Goal: Transaction & Acquisition: Purchase product/service

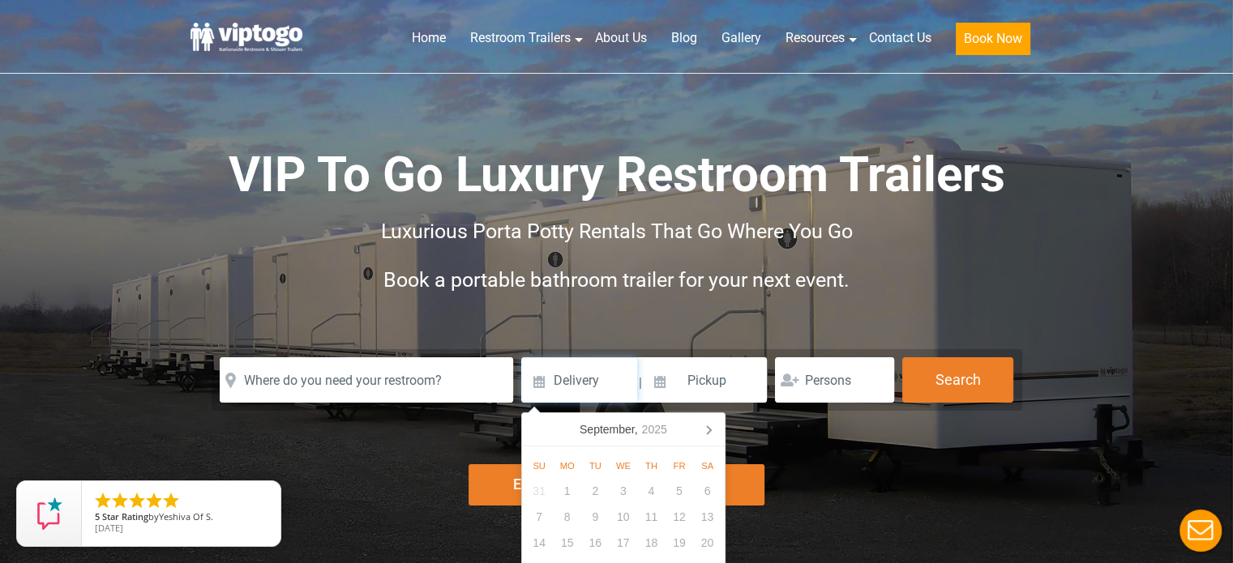
click at [593, 387] on input at bounding box center [579, 379] width 116 height 45
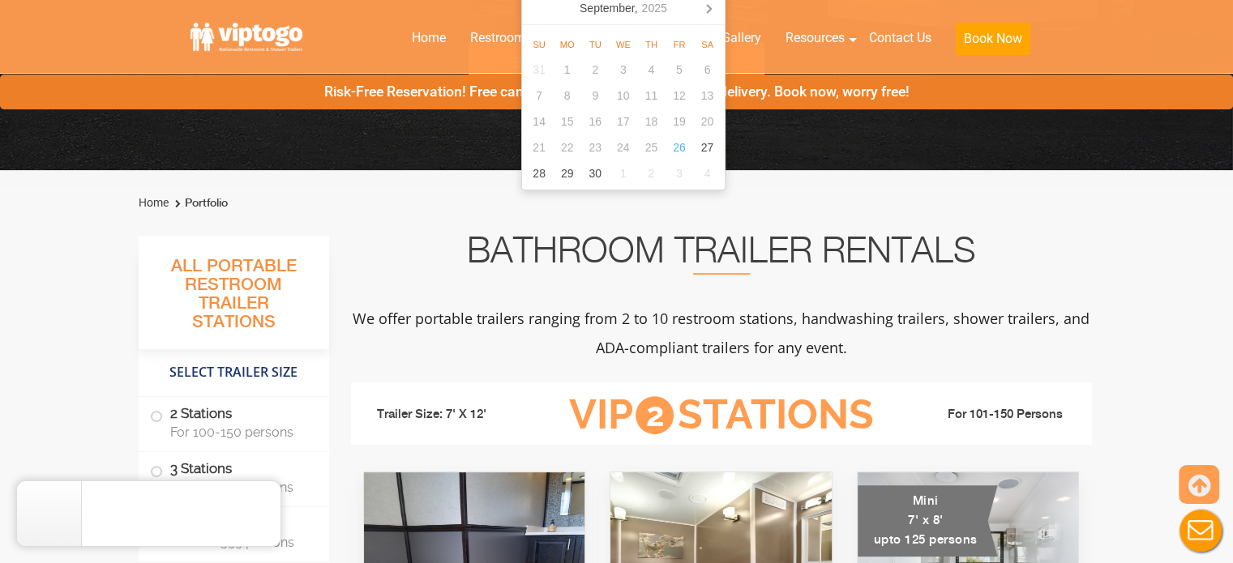
scroll to position [407, 0]
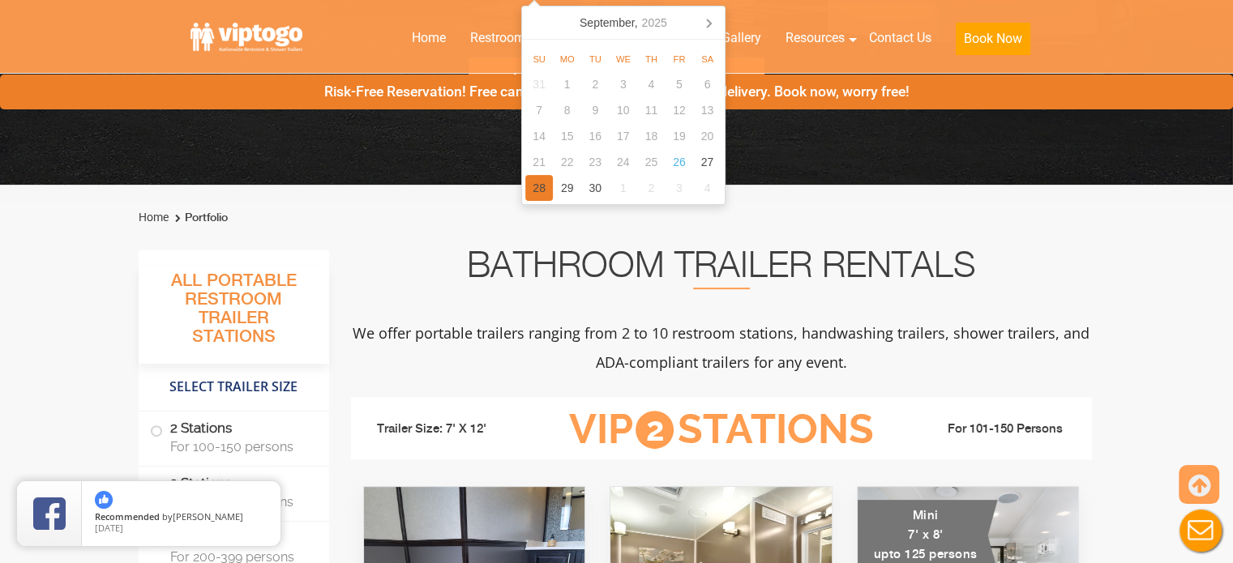
click at [537, 189] on div "28" at bounding box center [539, 188] width 28 height 26
type input "[DATE]"
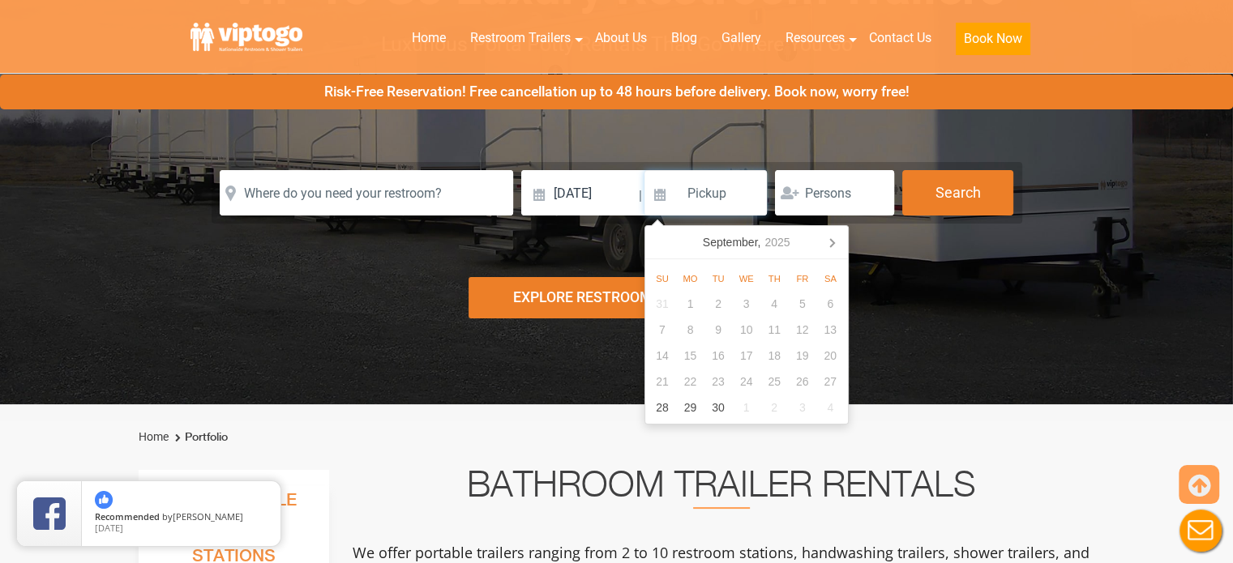
scroll to position [98, 0]
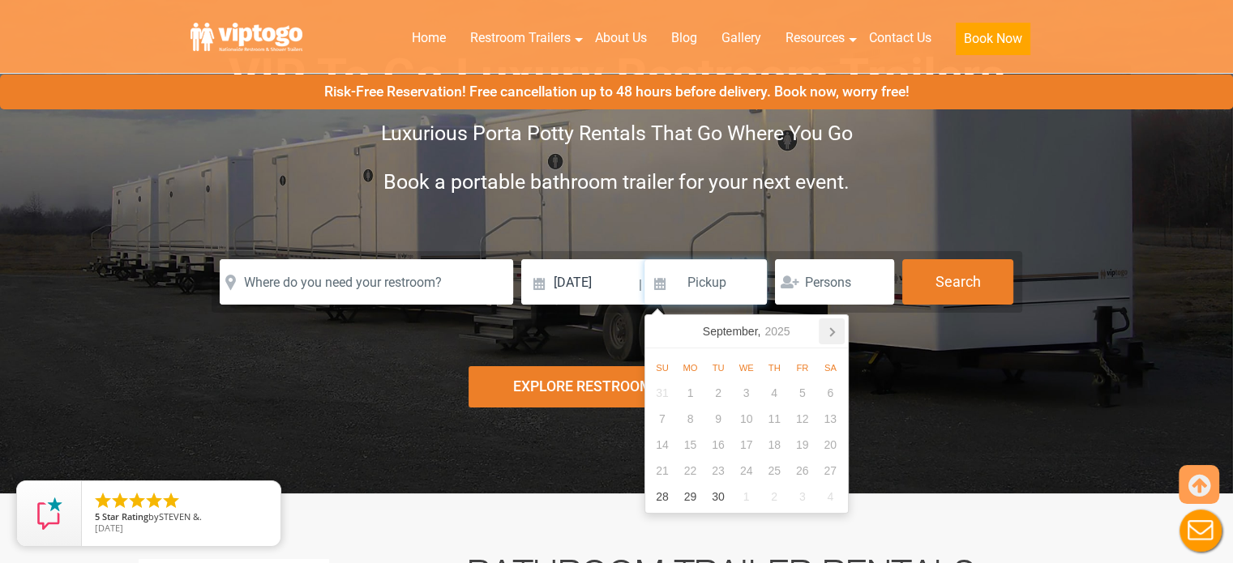
click at [830, 335] on icon at bounding box center [832, 332] width 4 height 8
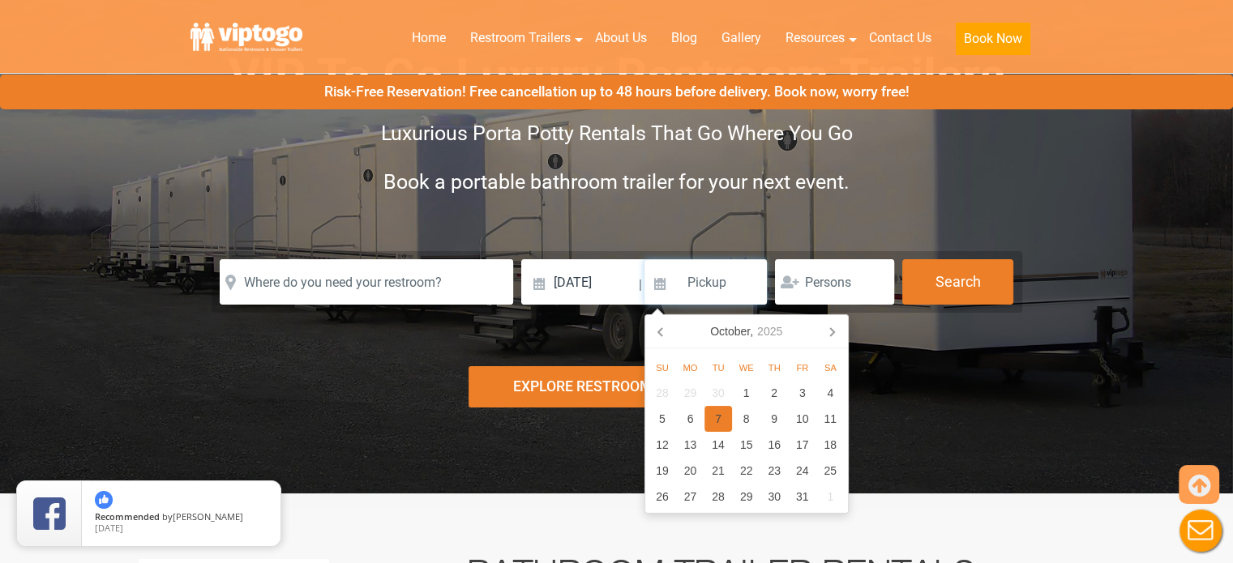
click at [717, 413] on div "7" at bounding box center [718, 419] width 28 height 26
click at [748, 287] on input "10/07/2025" at bounding box center [705, 281] width 123 height 45
click at [804, 396] on div "3" at bounding box center [802, 393] width 28 height 26
type input "10/03/2025"
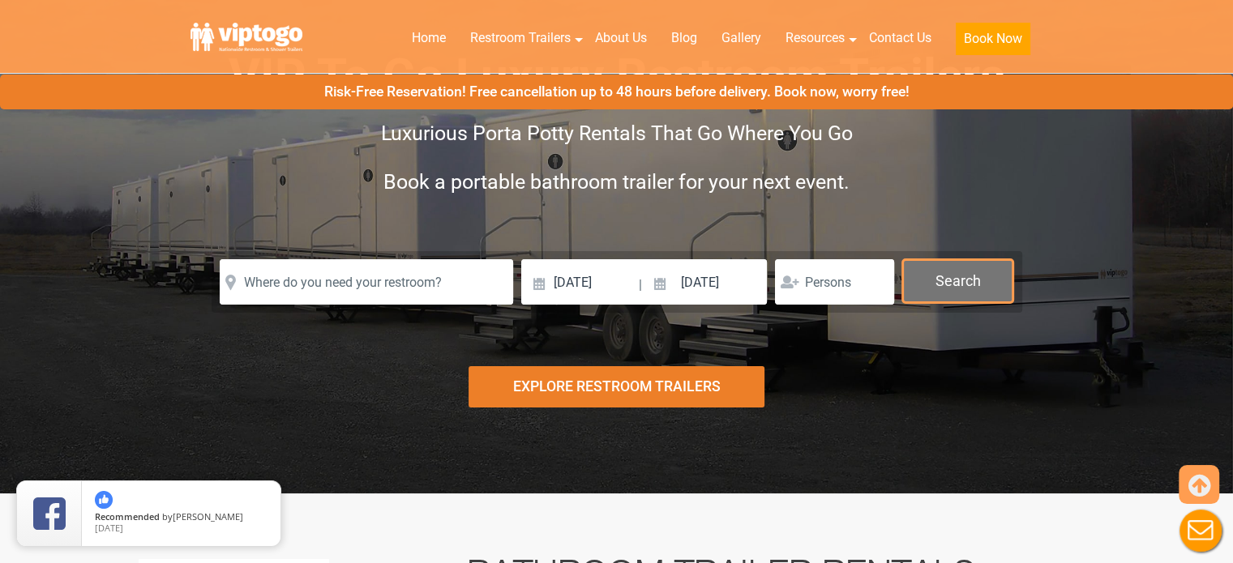
click at [923, 277] on button "Search" at bounding box center [957, 281] width 111 height 44
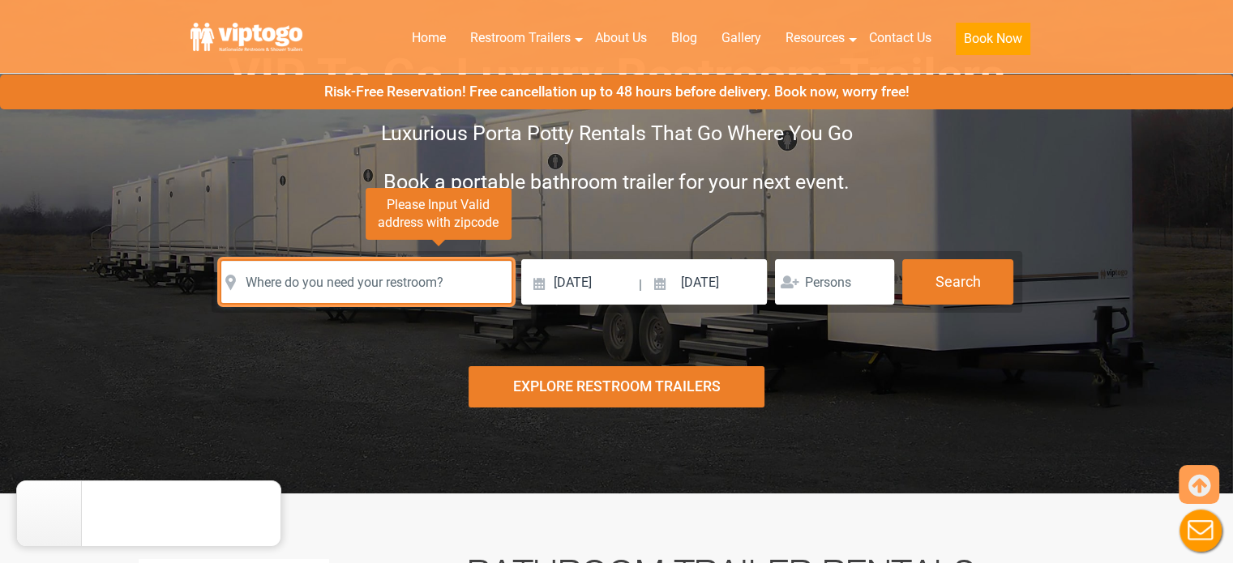
click at [463, 278] on input "text" at bounding box center [366, 281] width 293 height 45
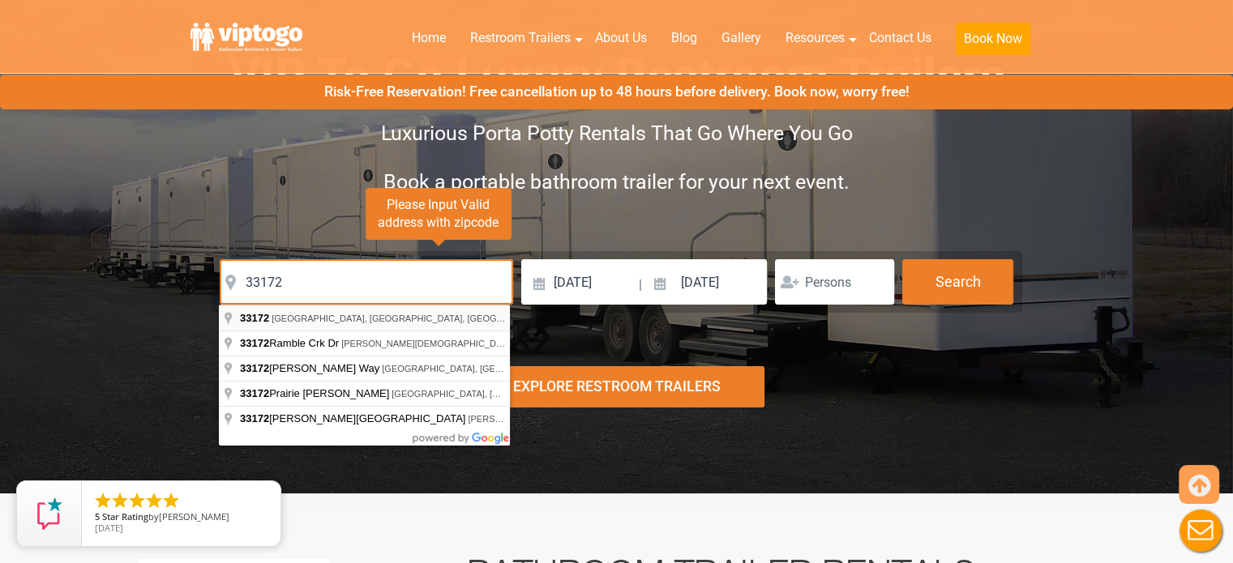
type input "Miami, FL 33172, USA"
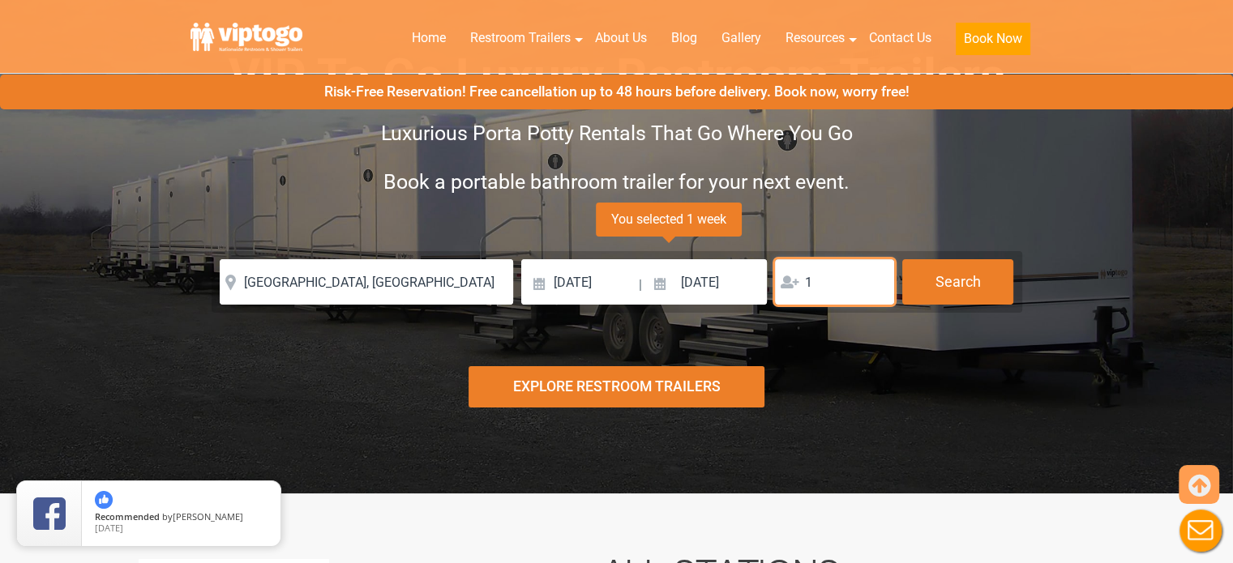
click at [875, 282] on input "1" at bounding box center [834, 281] width 119 height 45
type input "2"
click at [875, 275] on input "2" at bounding box center [834, 281] width 119 height 45
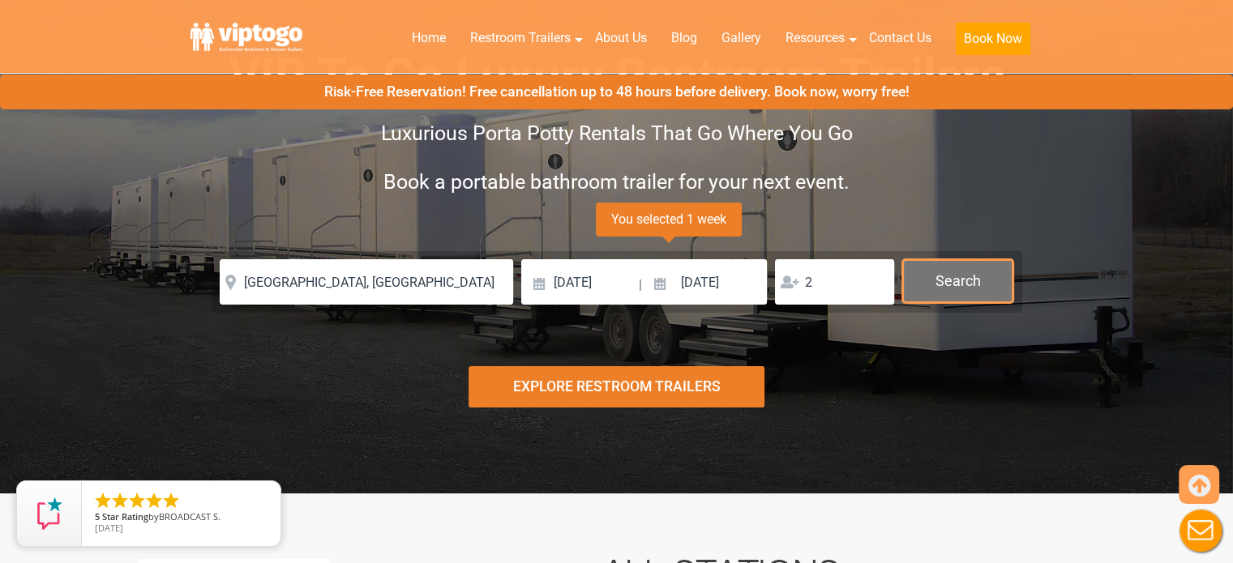
click at [918, 279] on button "Search" at bounding box center [957, 281] width 111 height 44
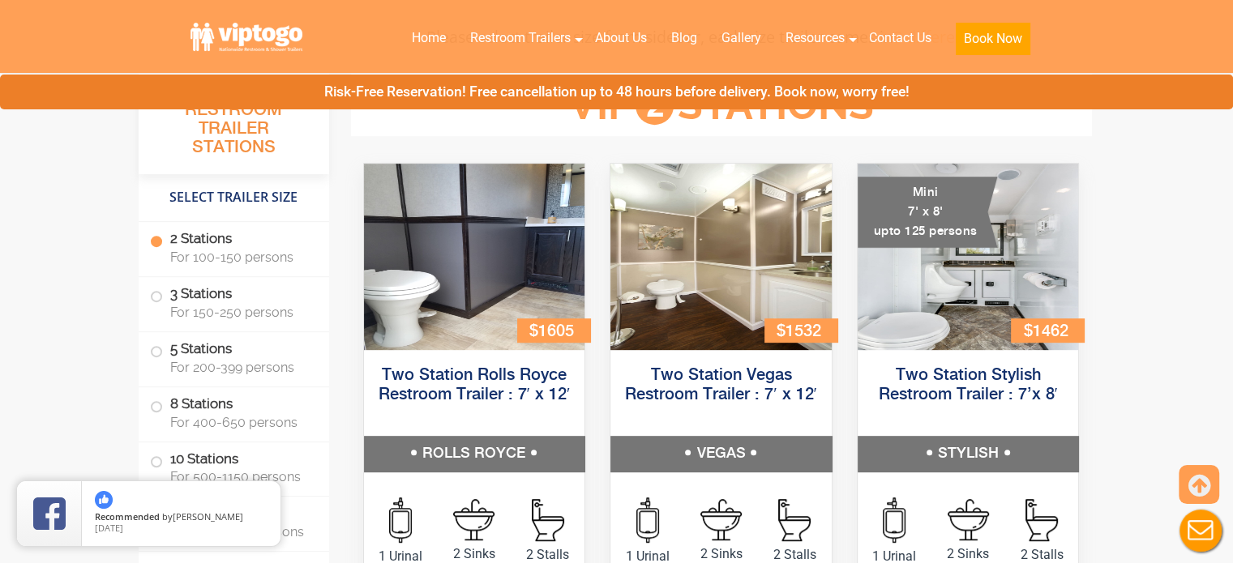
scroll to position [691, 0]
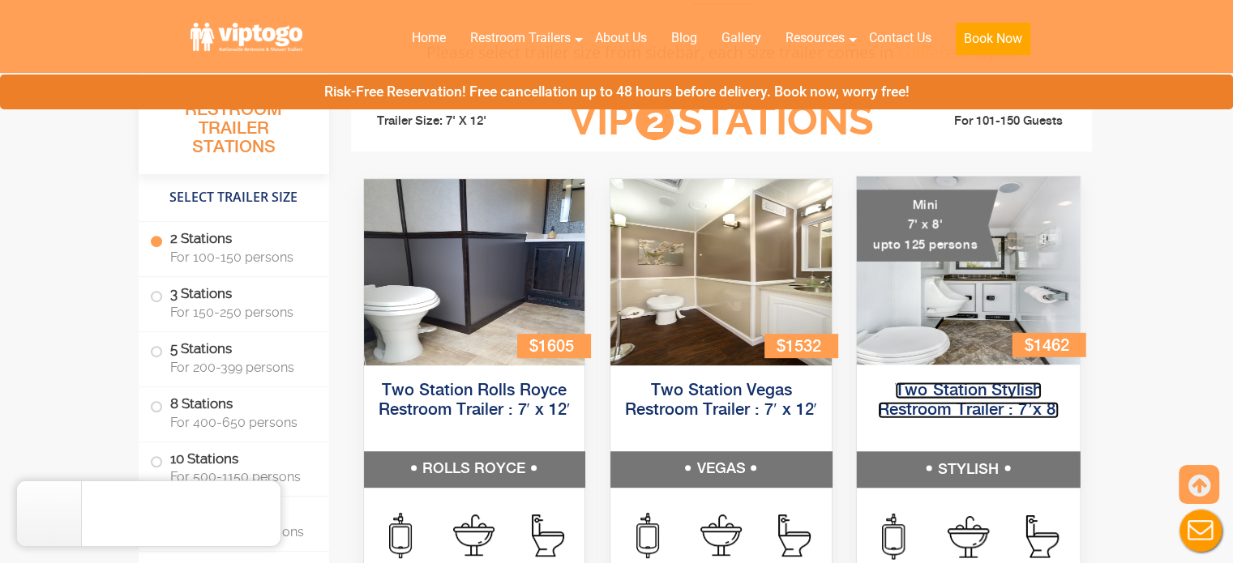
click at [969, 392] on link "Two Station Stylish Restroom Trailer : 7’x 8′" at bounding box center [968, 400] width 182 height 36
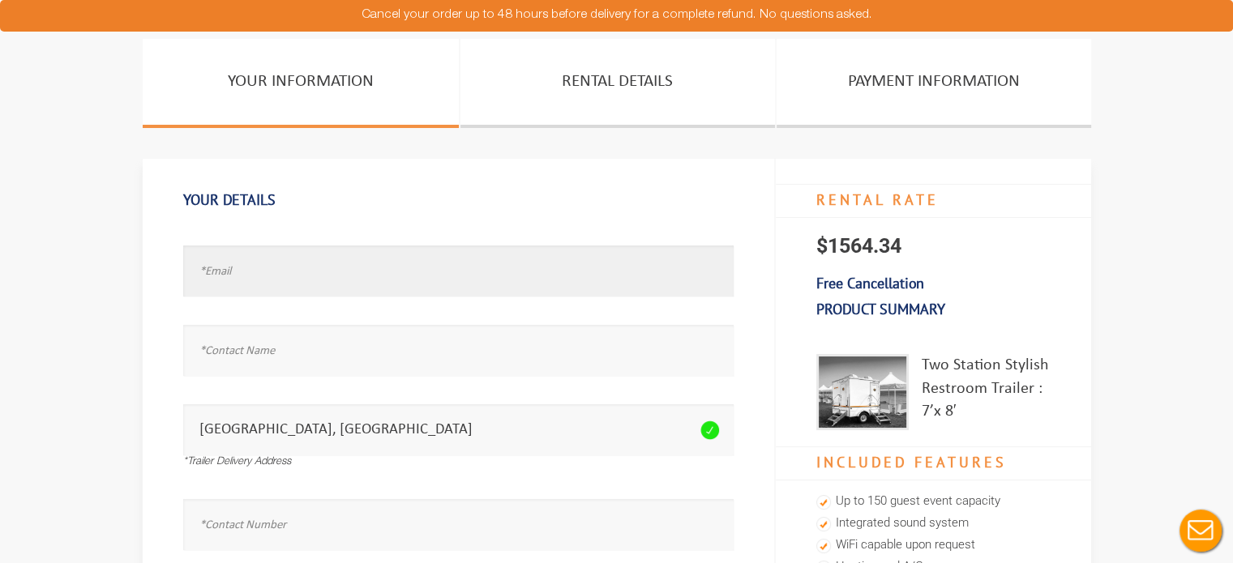
click at [429, 268] on input "text" at bounding box center [458, 271] width 550 height 51
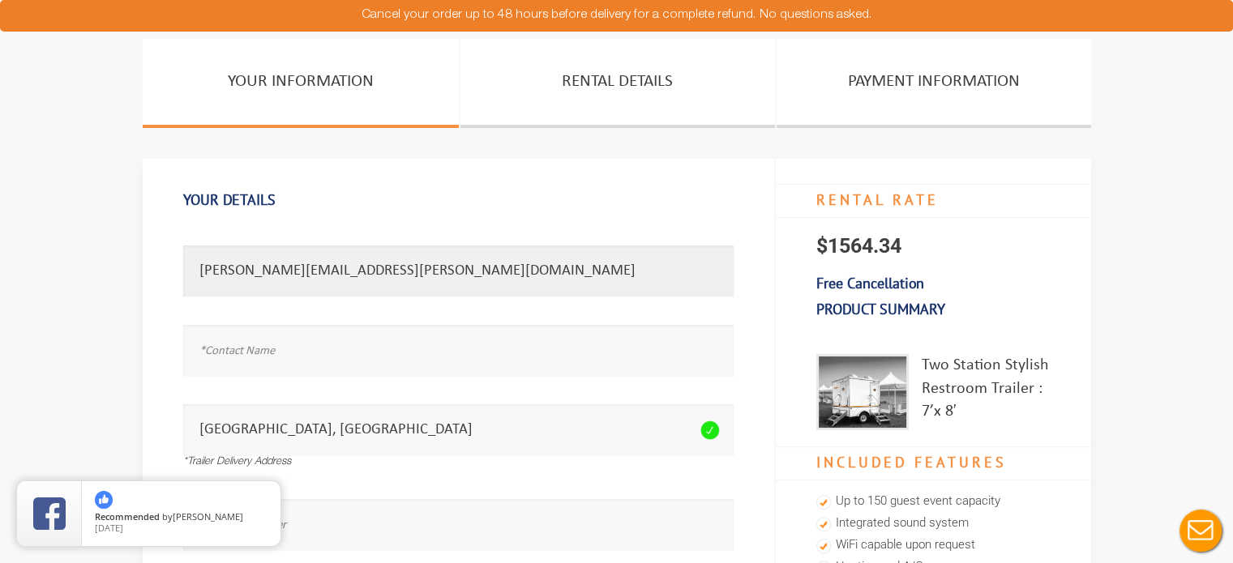
type input "chris.mullens@dignitymemorial.com"
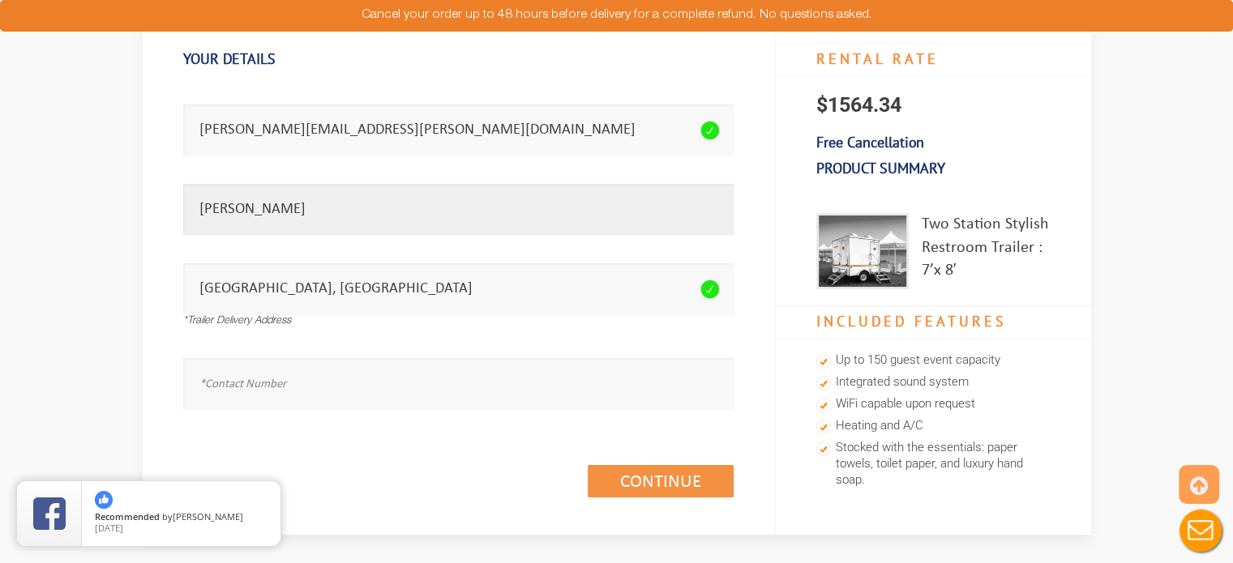
scroll to position [146, 0]
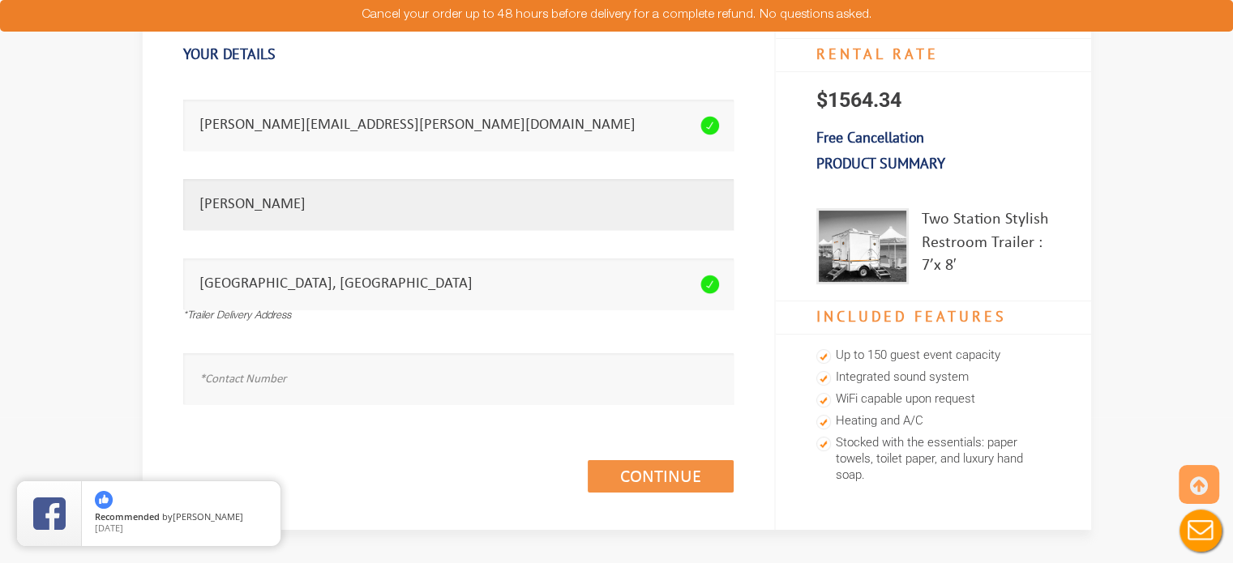
type input "Christopher Mullens"
click at [229, 374] on input "text" at bounding box center [458, 378] width 550 height 51
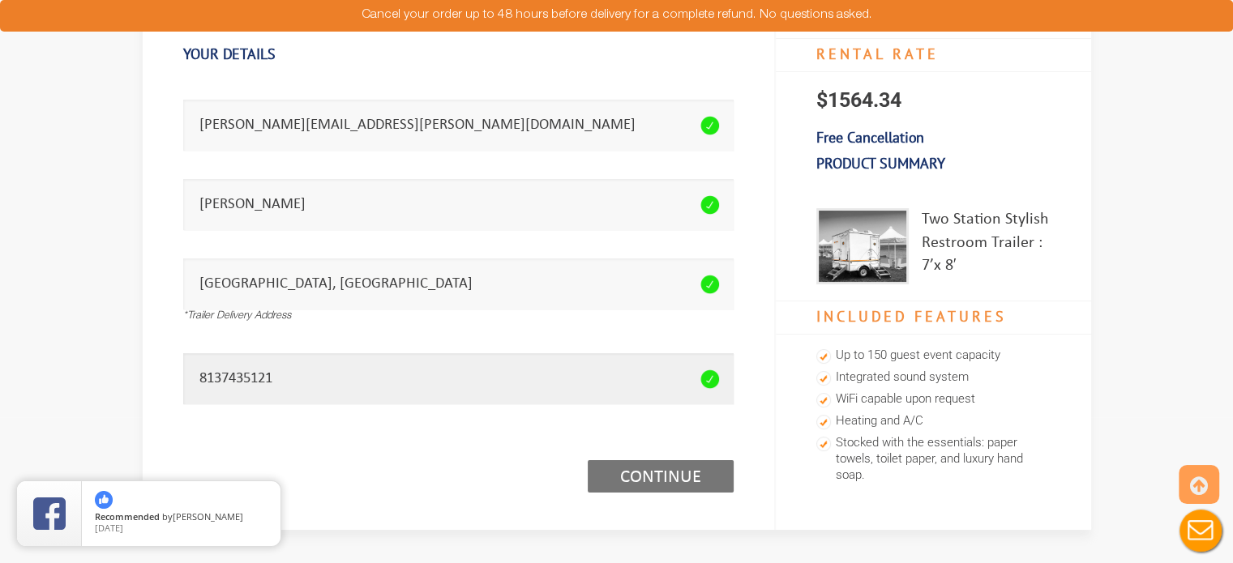
type input "8137435121"
click at [616, 476] on link "Continue (1/3)" at bounding box center [661, 476] width 146 height 32
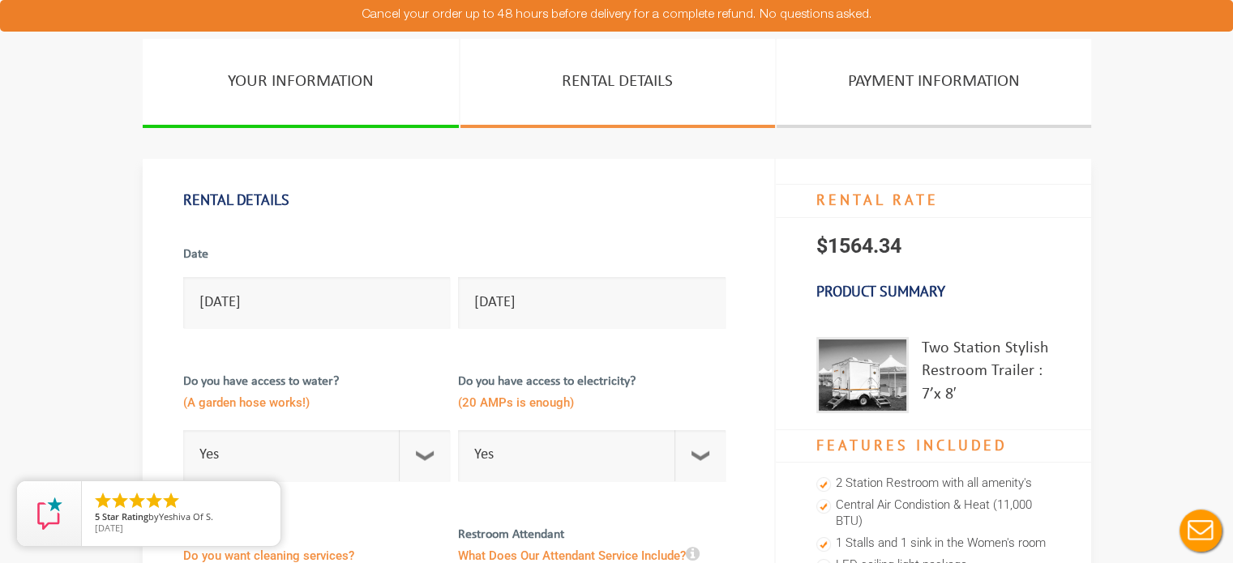
click at [302, 404] on span "(A garden hose works!)" at bounding box center [317, 405] width 268 height 27
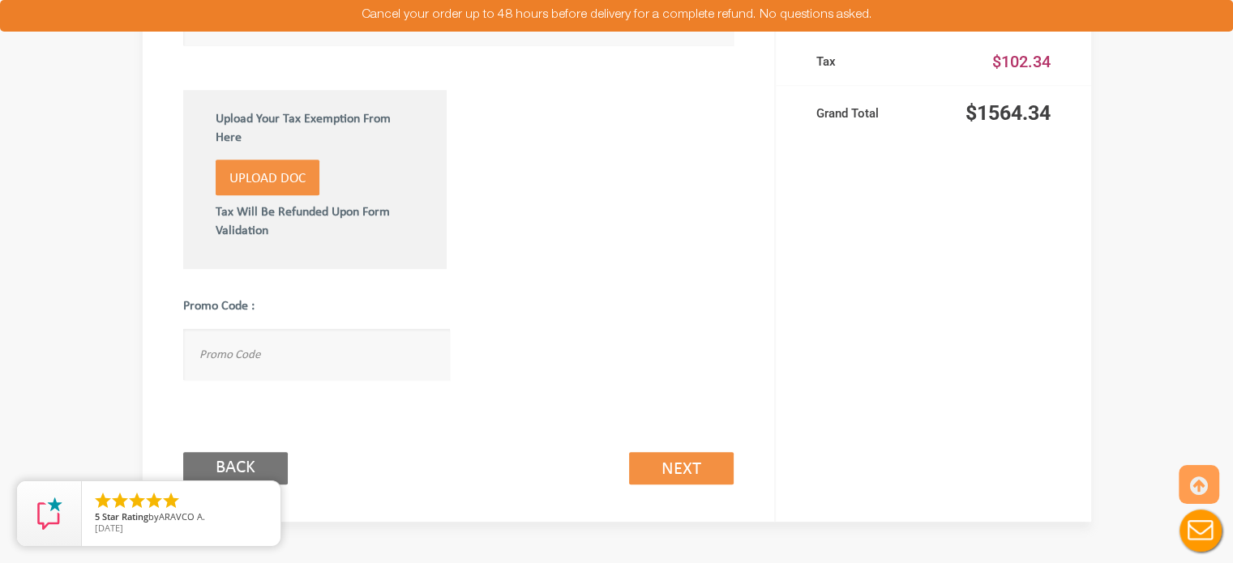
scroll to position [942, 0]
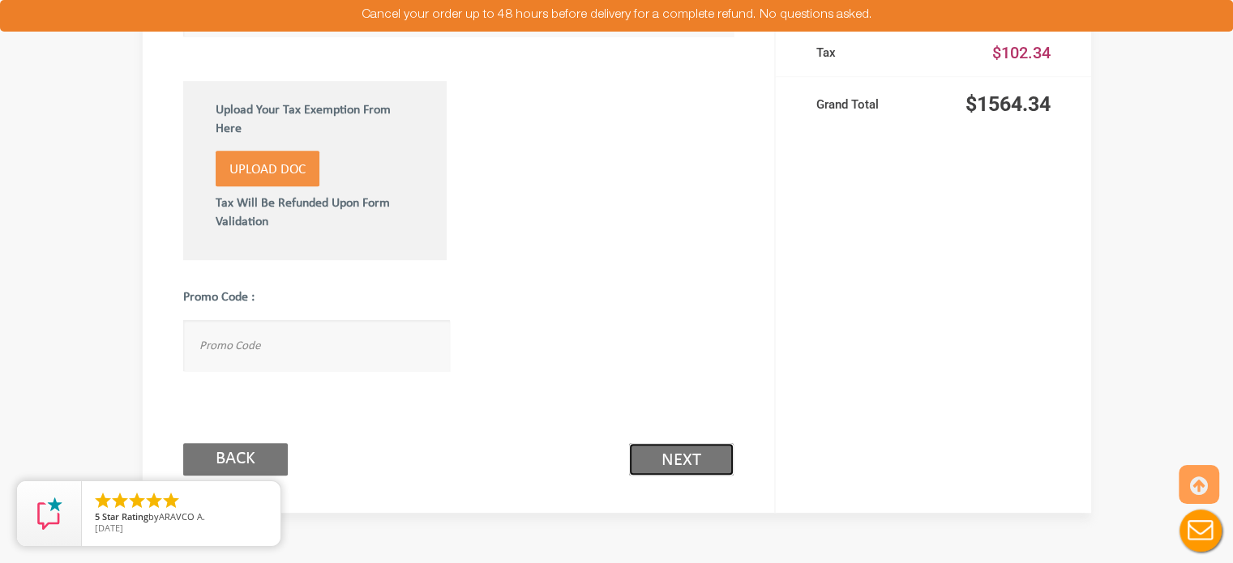
click at [708, 469] on link "Next (2/3)" at bounding box center [681, 459] width 105 height 32
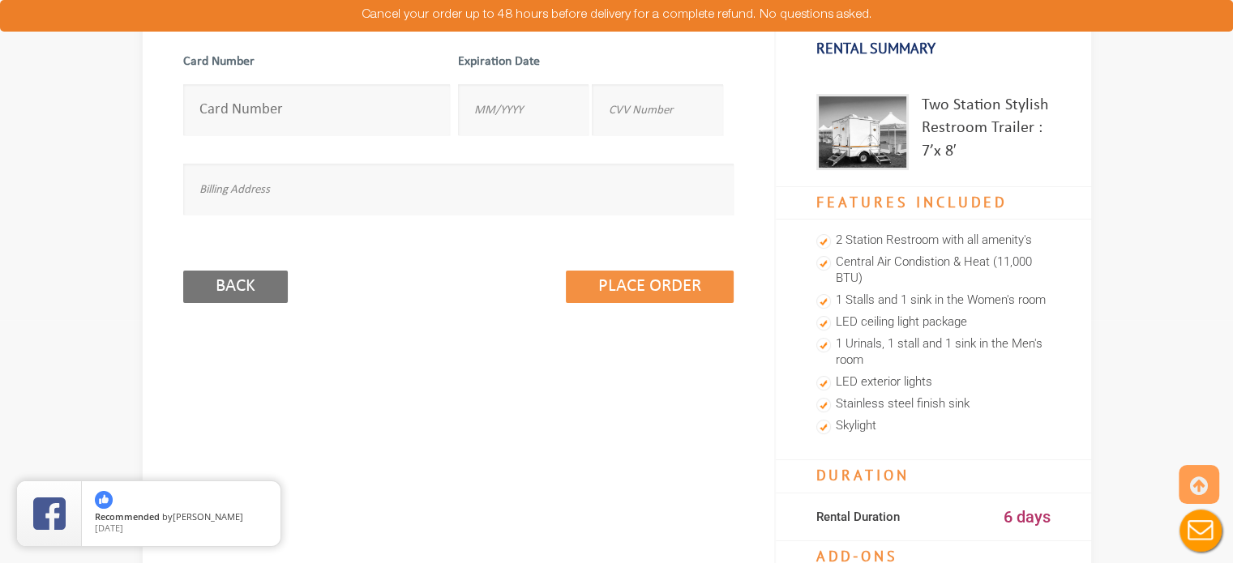
scroll to position [82, 0]
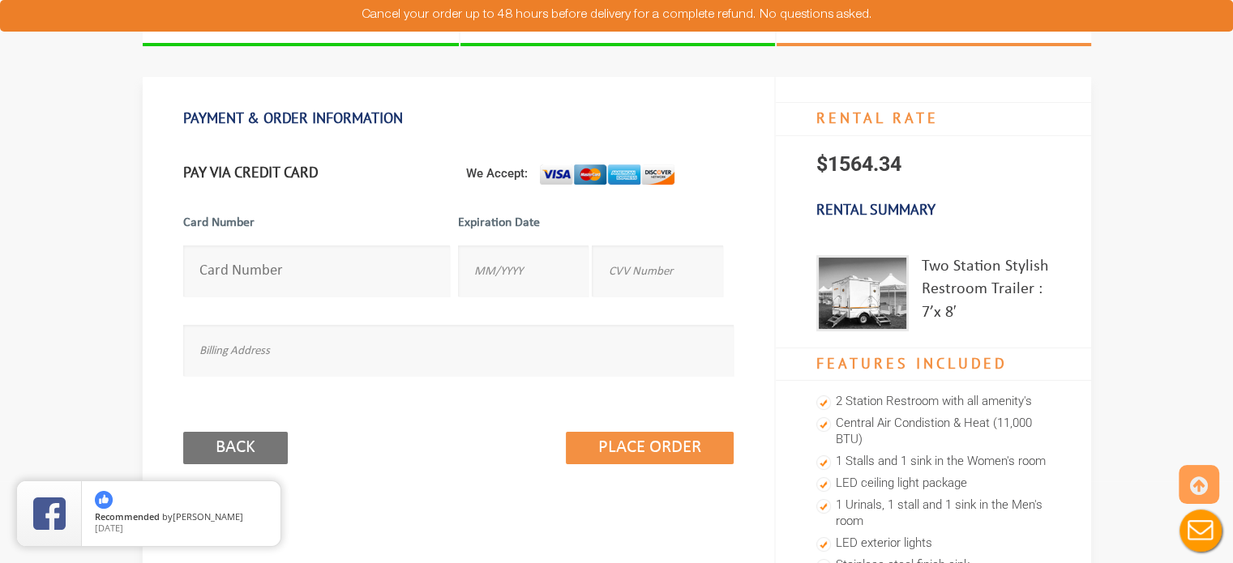
click at [250, 285] on input "number" at bounding box center [317, 271] width 268 height 51
type input "4246040780317444"
click at [489, 265] on input "text" at bounding box center [523, 271] width 131 height 51
type input "10/2027"
click at [627, 272] on input "text" at bounding box center [657, 271] width 131 height 51
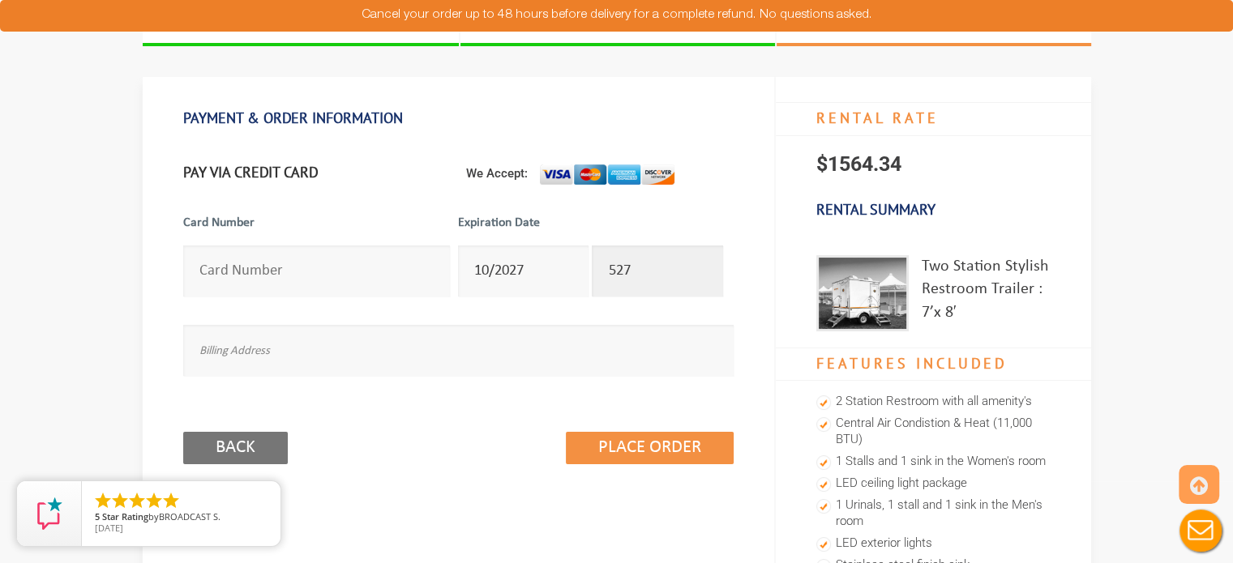
type input "527"
click at [490, 346] on input "text" at bounding box center [458, 350] width 550 height 51
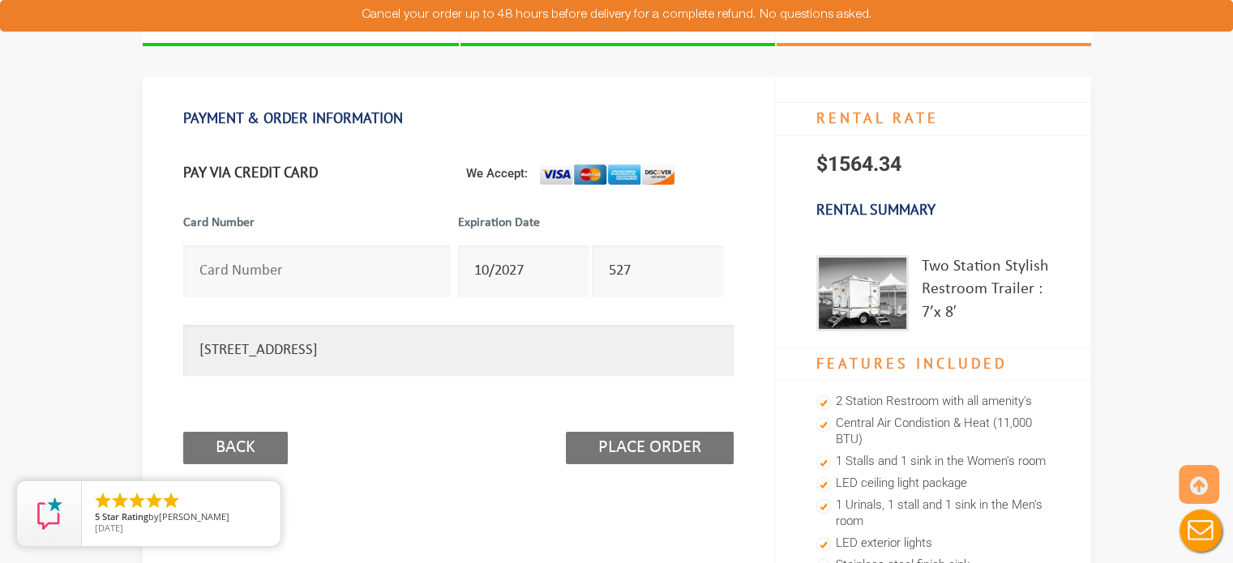
type input "10301 NW 25th Street, Miami, FL 33172"
click at [645, 456] on input "Place Order" at bounding box center [650, 448] width 168 height 32
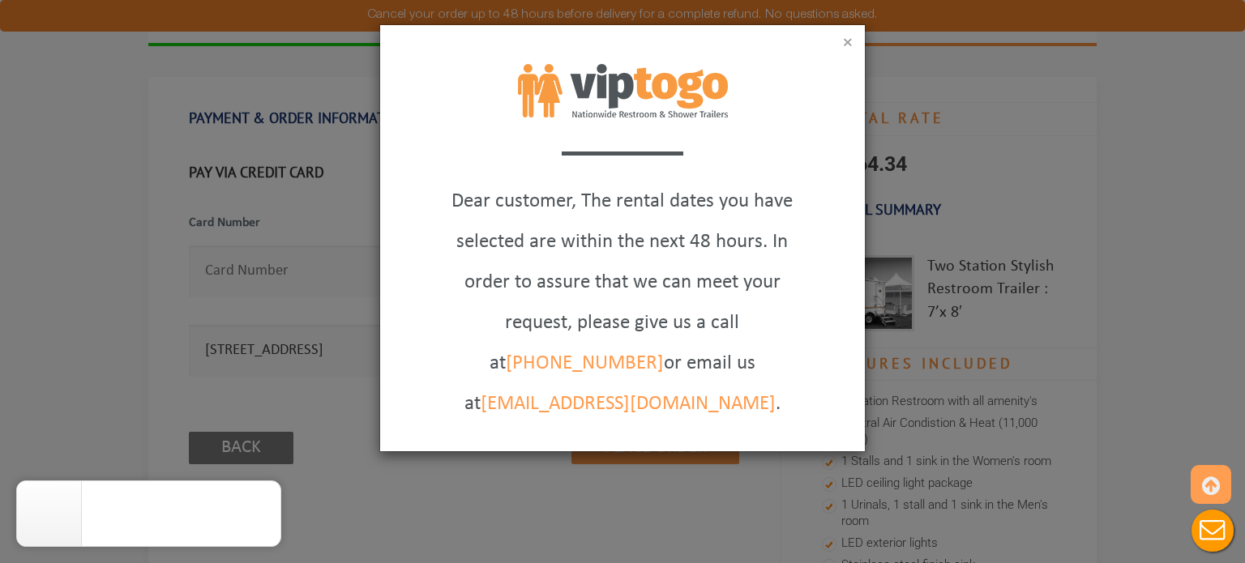
click at [850, 45] on button "×" at bounding box center [848, 44] width 10 height 16
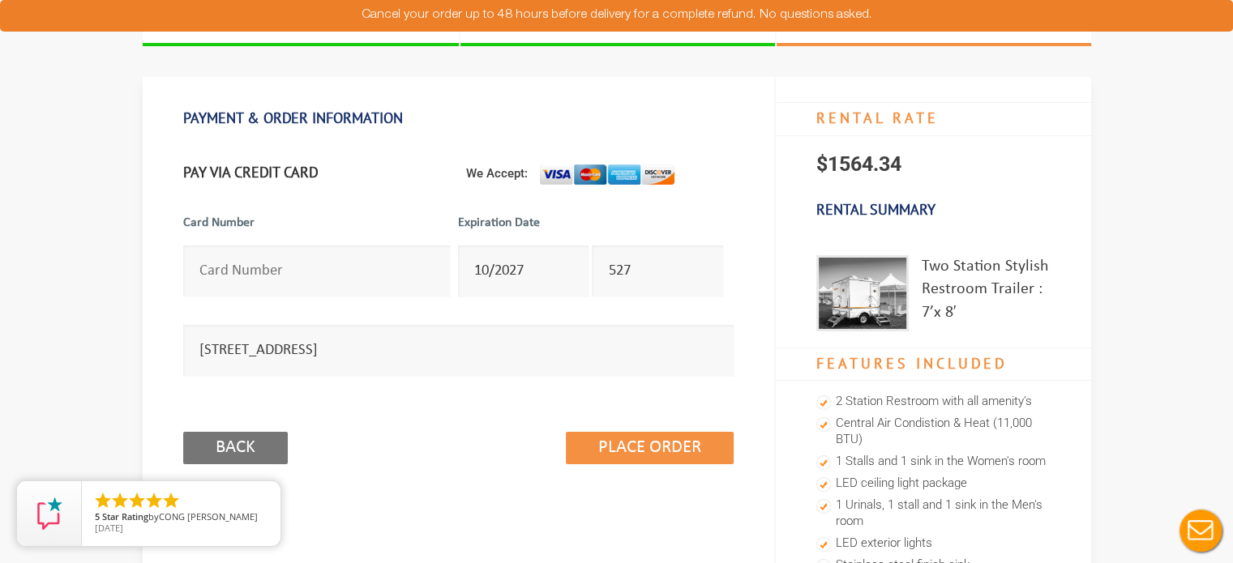
scroll to position [0, 0]
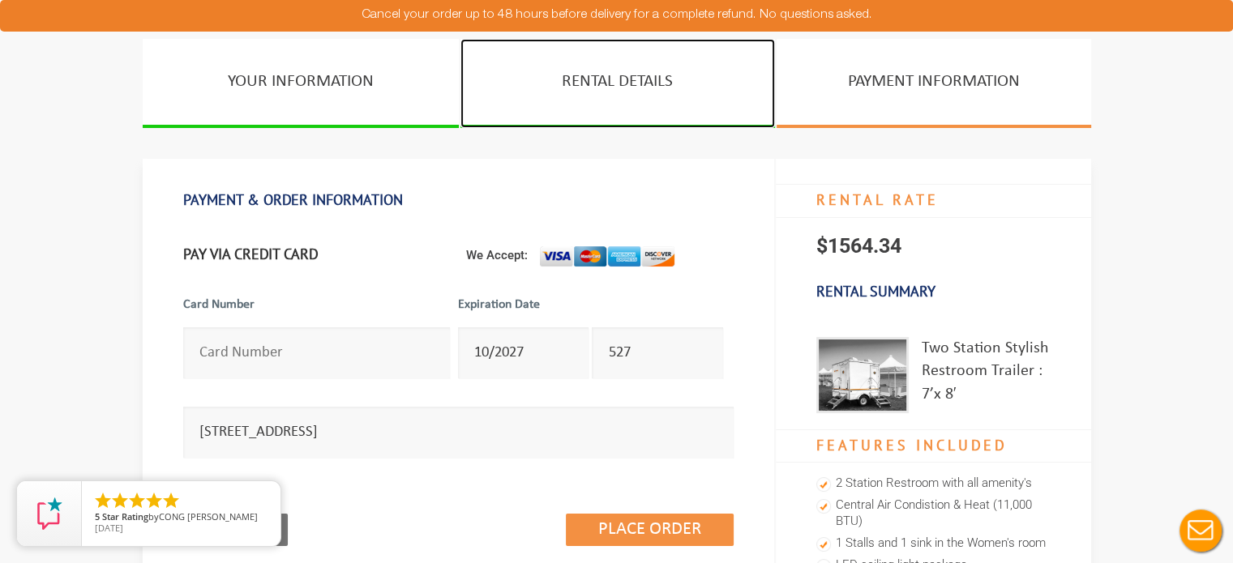
click at [636, 79] on link "RENTAL DETAILS" at bounding box center [617, 83] width 315 height 89
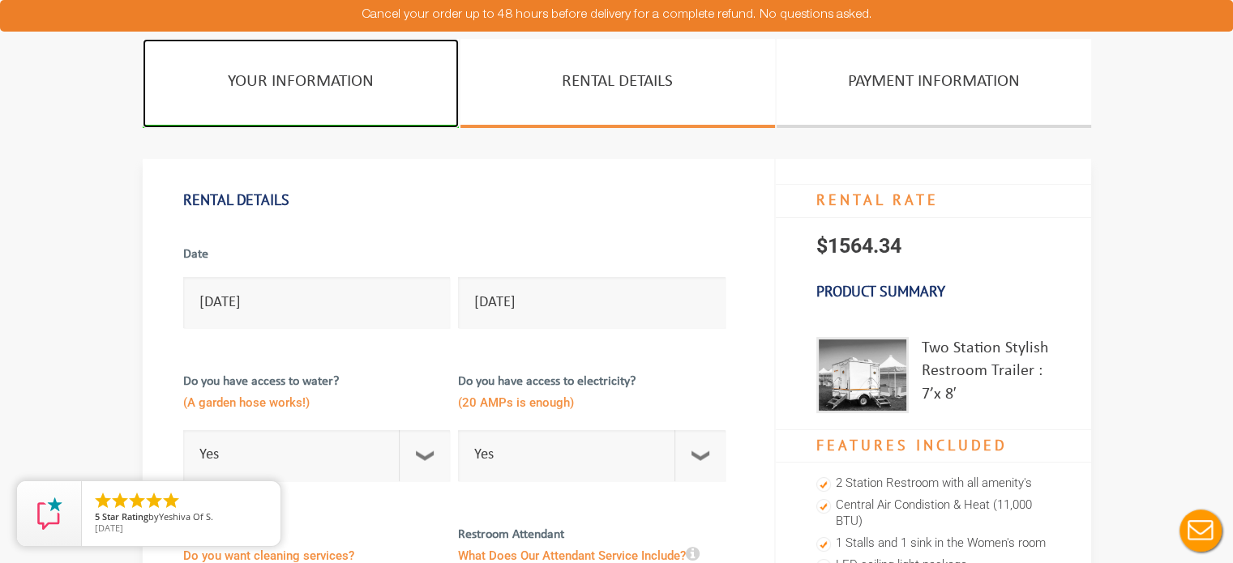
click at [304, 77] on link "YOUR INFORMATION" at bounding box center [301, 83] width 316 height 89
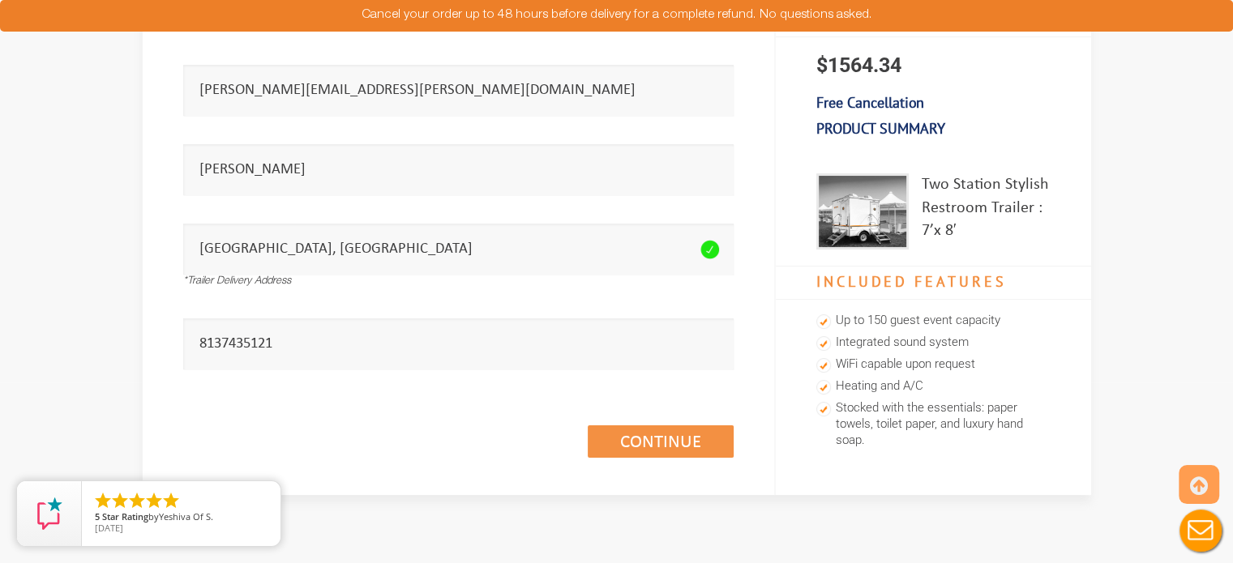
scroll to position [186, 0]
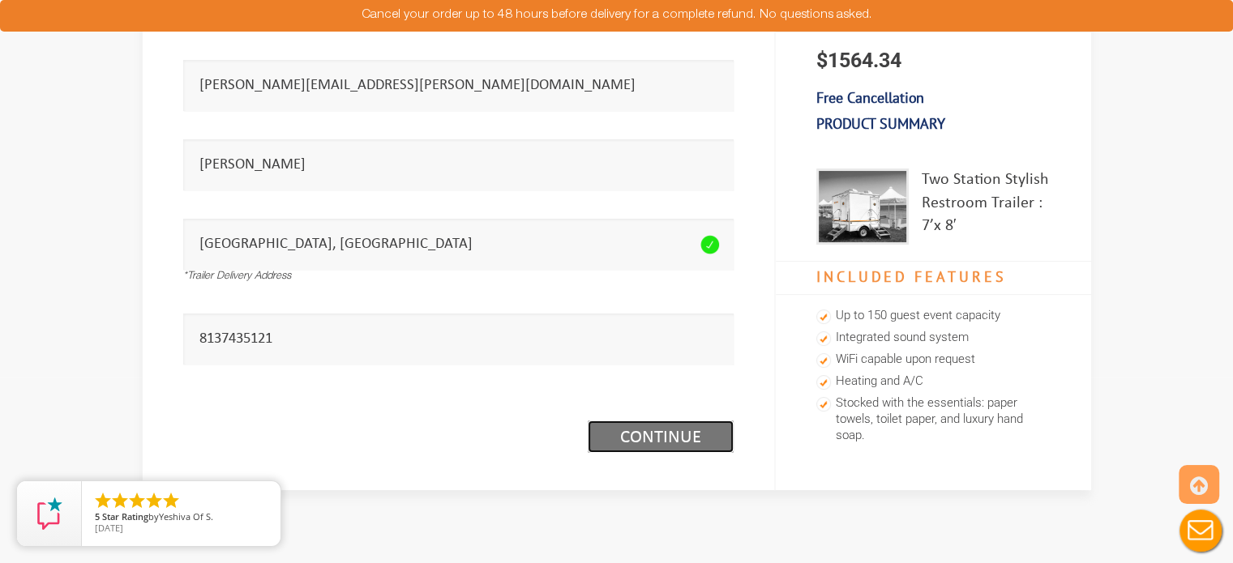
click at [649, 440] on link "Continue (1/3)" at bounding box center [661, 437] width 146 height 32
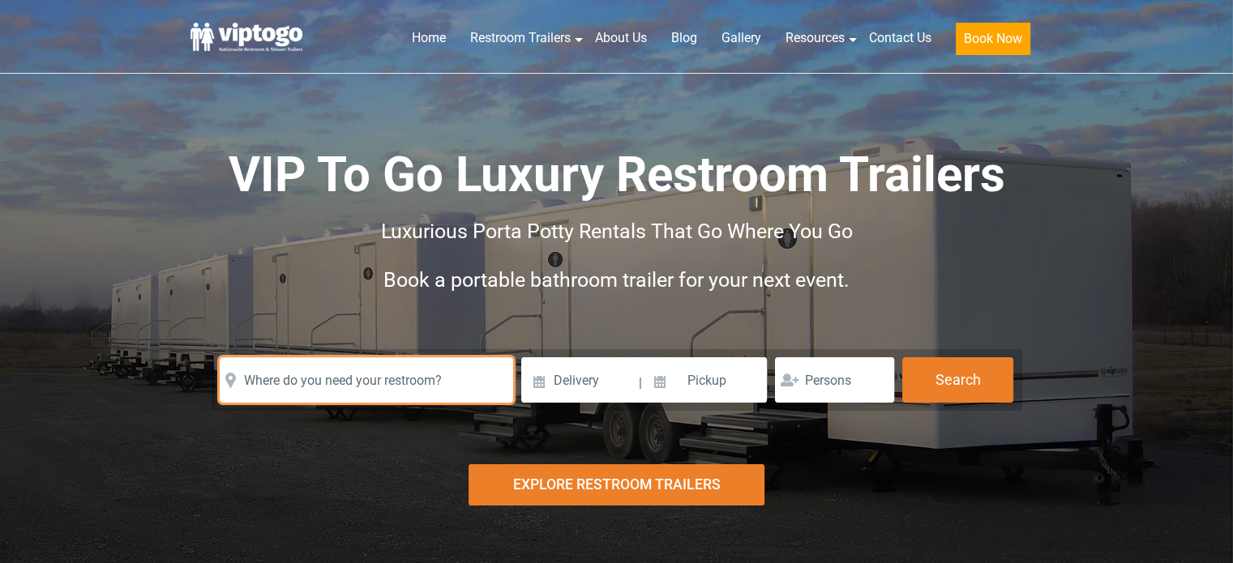
click at [454, 378] on input "text" at bounding box center [366, 379] width 293 height 45
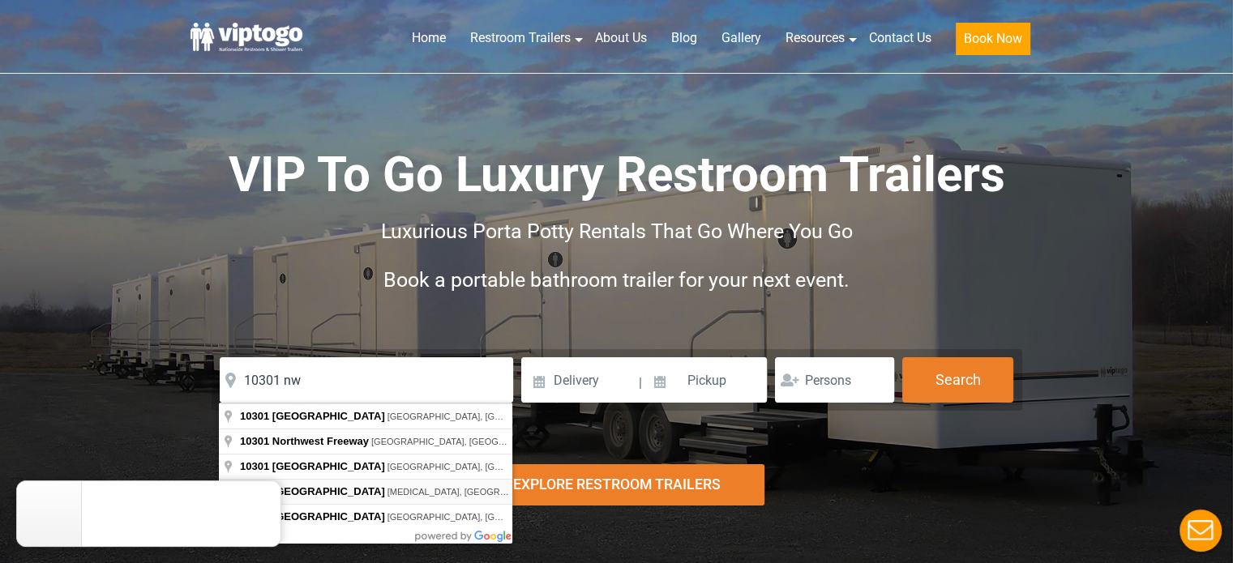
type input "[STREET_ADDRESS][MEDICAL_DATA]"
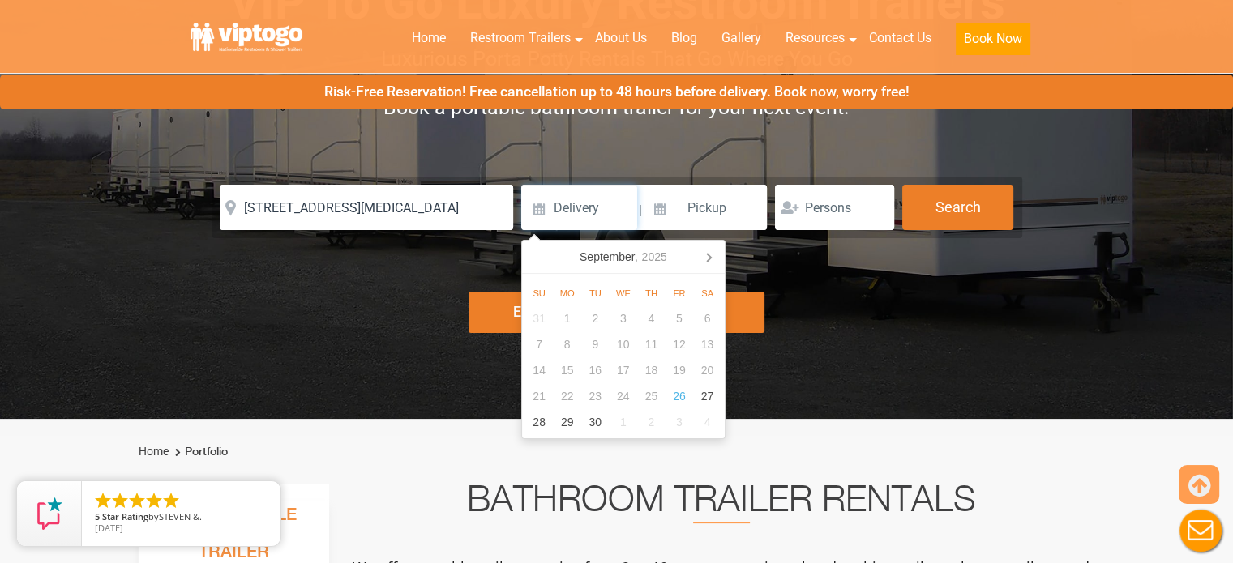
scroll to position [248, 0]
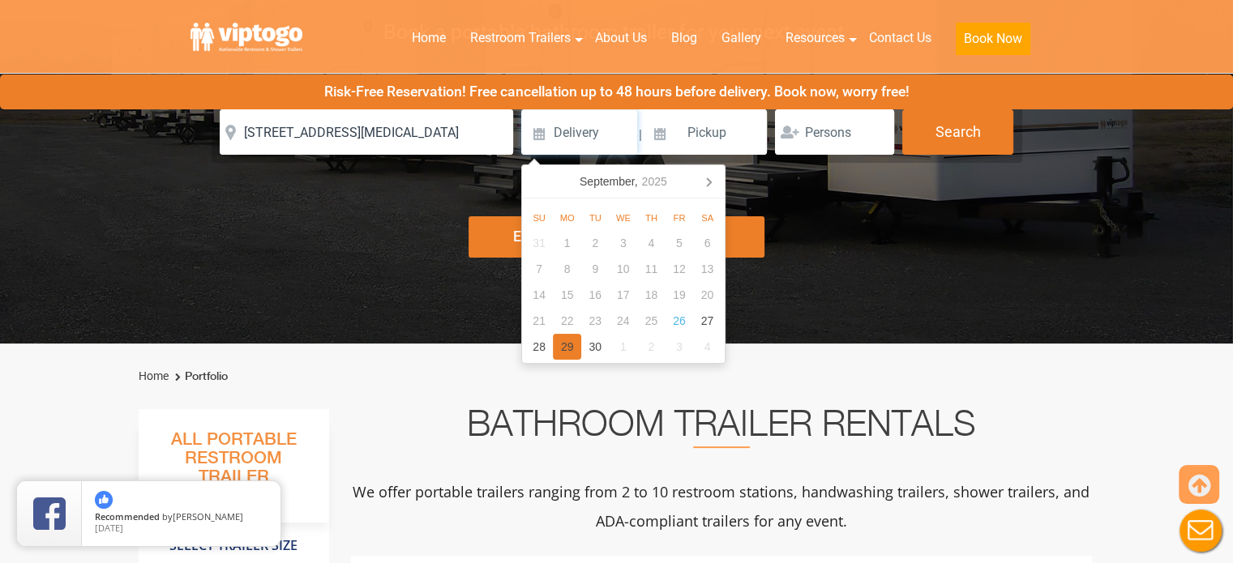
click at [569, 343] on div "29" at bounding box center [567, 347] width 28 height 26
type input "09/29/2025"
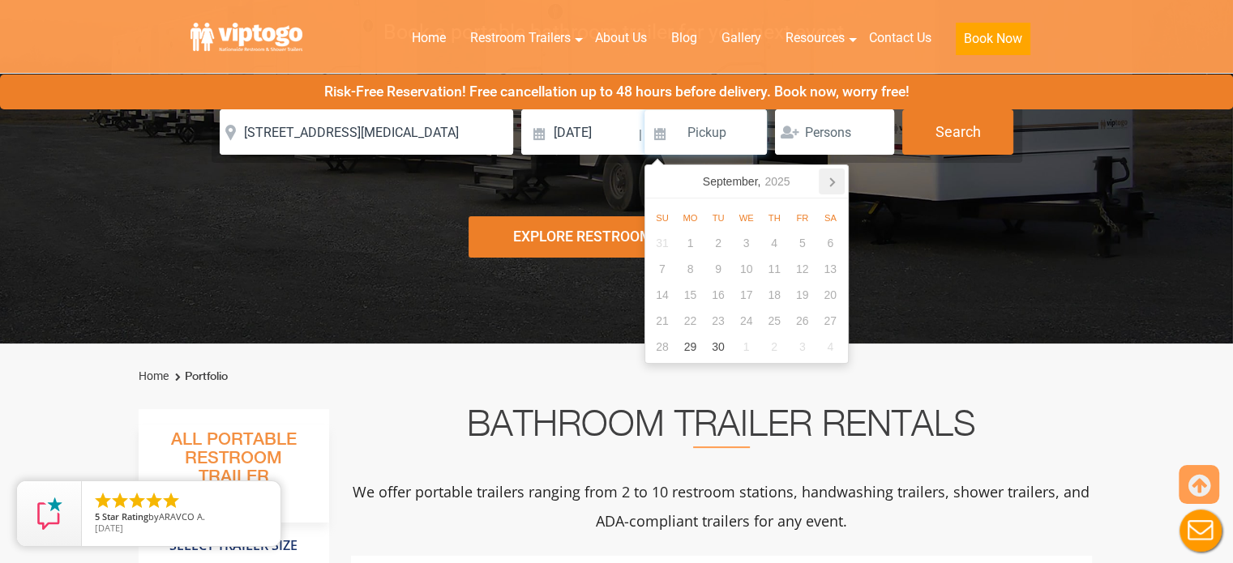
click at [833, 182] on icon at bounding box center [832, 182] width 4 height 8
click at [692, 259] on div "6" at bounding box center [690, 269] width 28 height 26
type input "[DATE]"
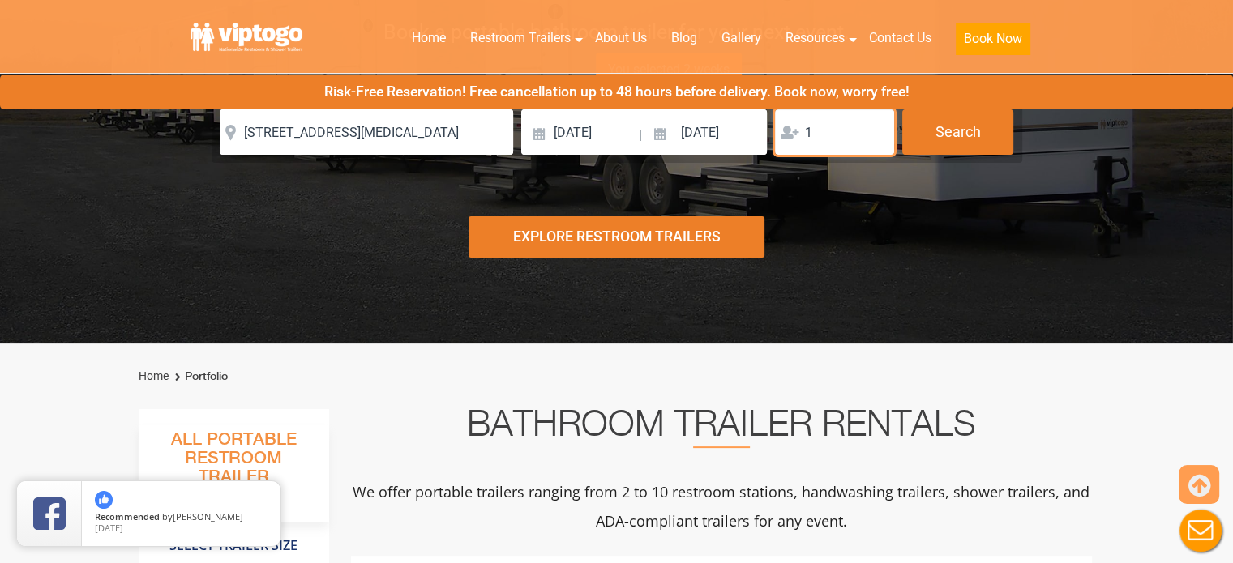
click at [875, 126] on input "1" at bounding box center [834, 131] width 119 height 45
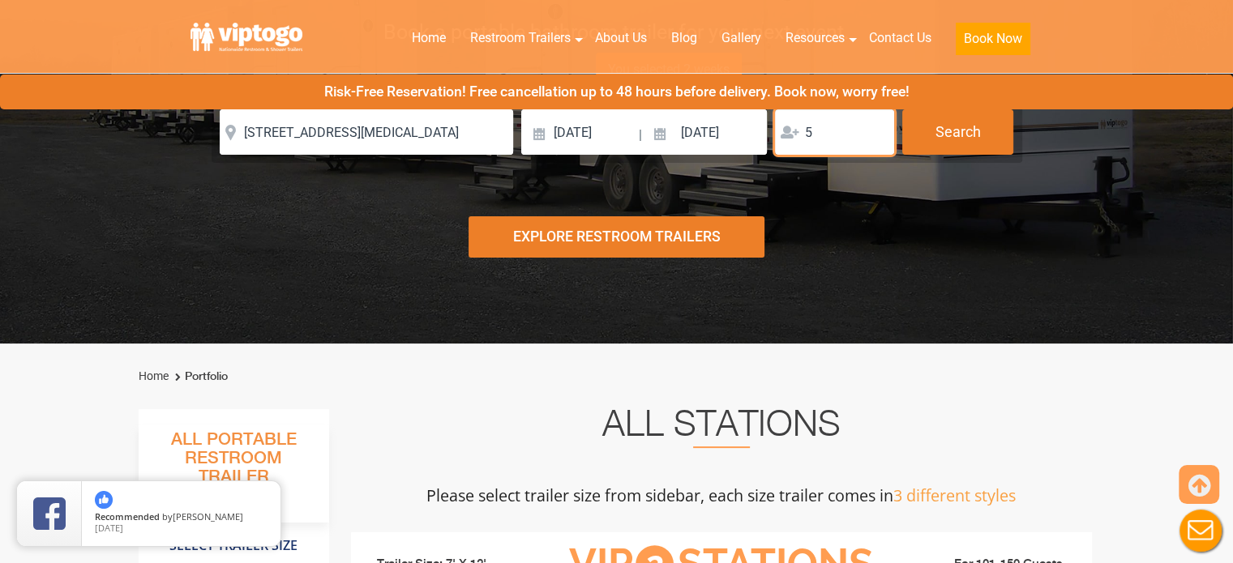
click at [875, 126] on input "5" at bounding box center [834, 131] width 119 height 45
click at [875, 126] on input "6" at bounding box center [834, 131] width 119 height 45
click at [874, 139] on input "5" at bounding box center [834, 131] width 119 height 45
click at [874, 139] on input "4" at bounding box center [834, 131] width 119 height 45
click at [874, 139] on input "3" at bounding box center [834, 131] width 119 height 45
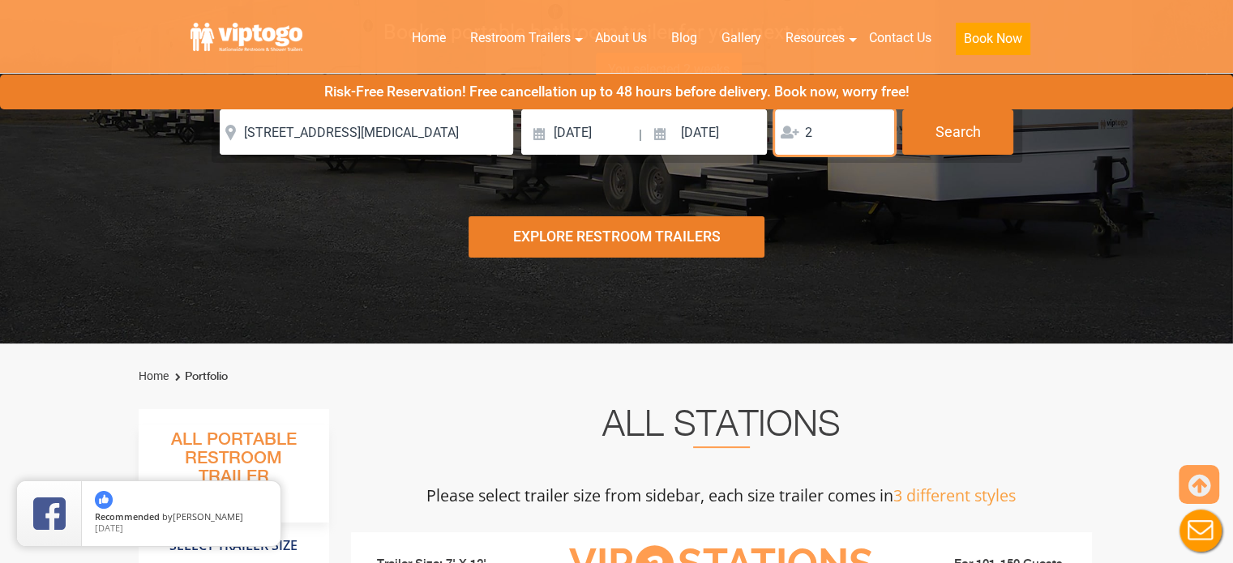
type input "2"
click at [874, 139] on input "2" at bounding box center [834, 131] width 119 height 45
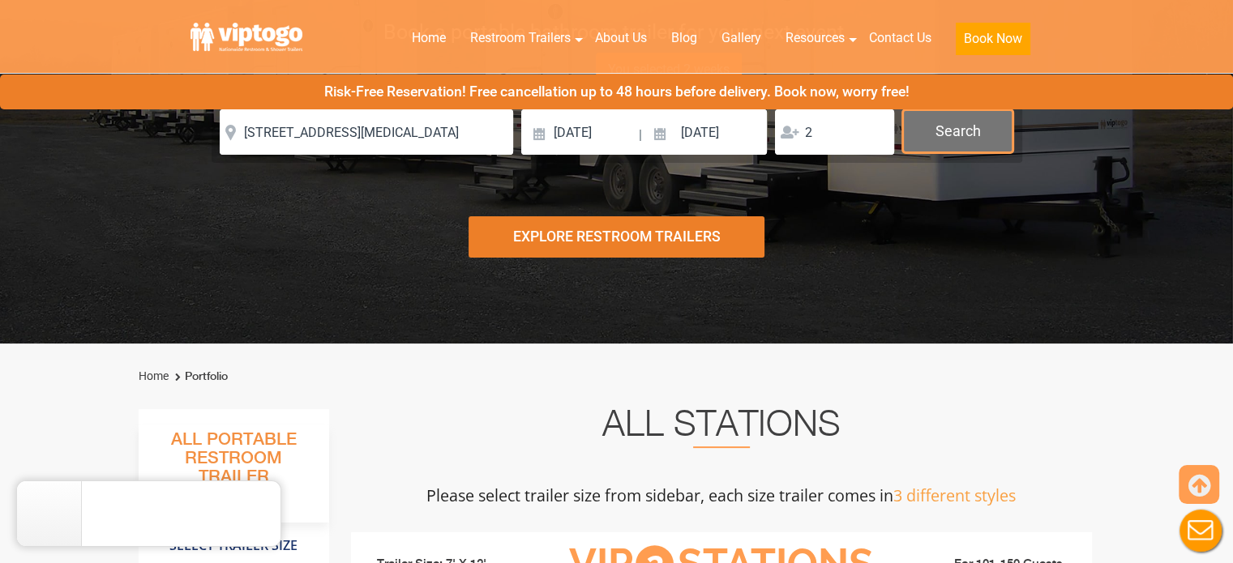
click at [956, 128] on button "Search" at bounding box center [957, 131] width 111 height 44
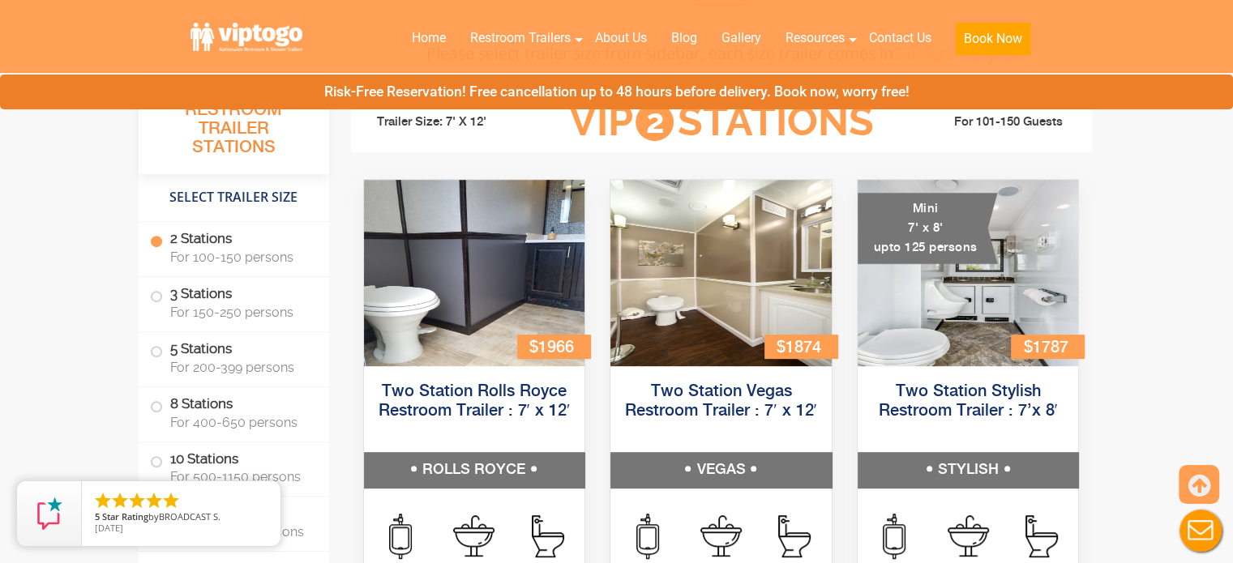
scroll to position [736, 0]
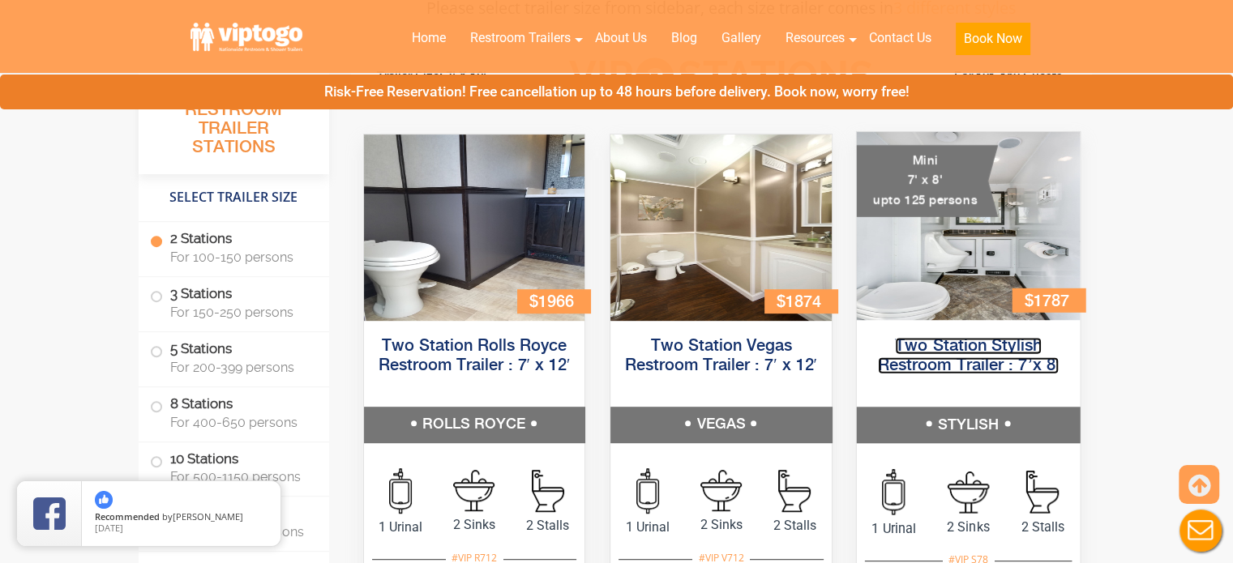
click at [976, 358] on link "Two Station Stylish Restroom Trailer : 7’x 8′" at bounding box center [968, 355] width 182 height 36
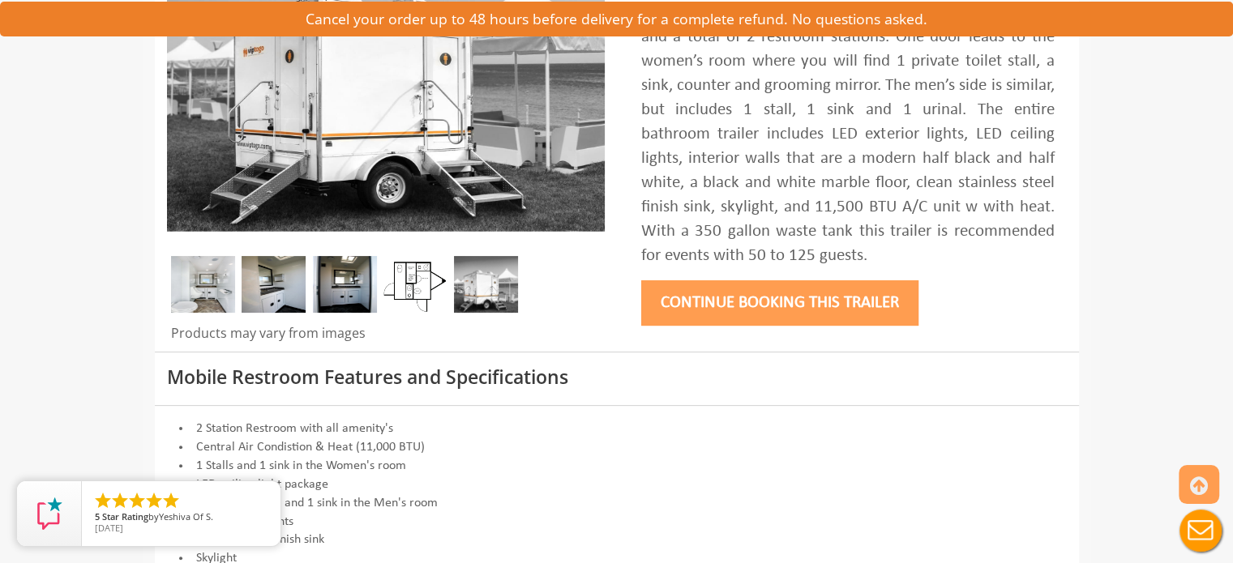
scroll to position [358, 0]
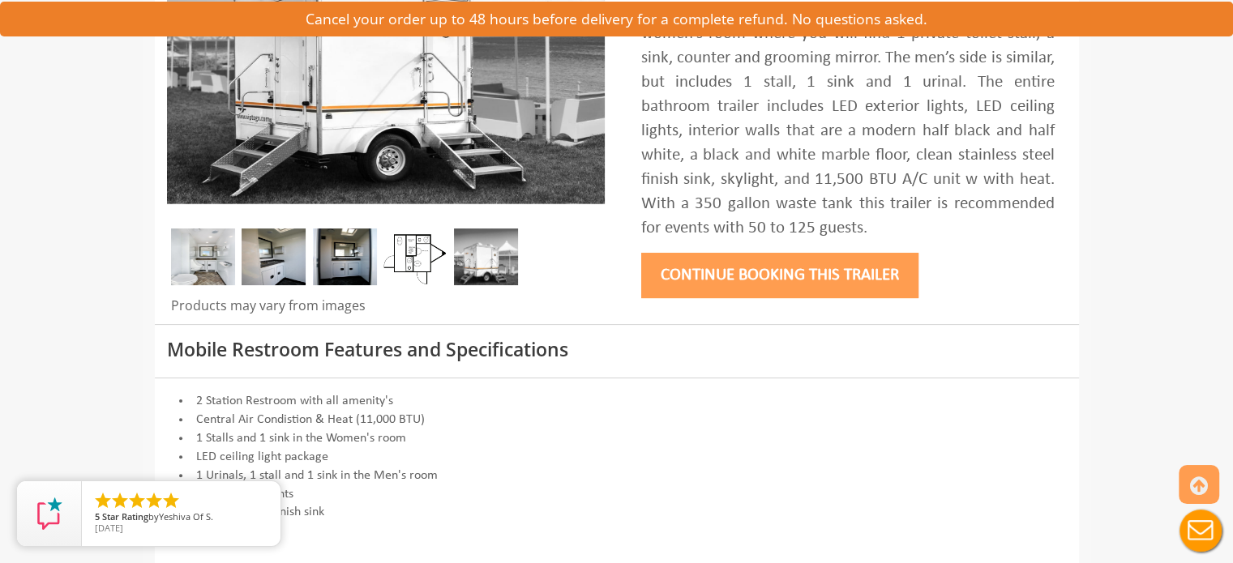
click at [817, 276] on button "Continue Booking this trailer" at bounding box center [779, 275] width 277 height 45
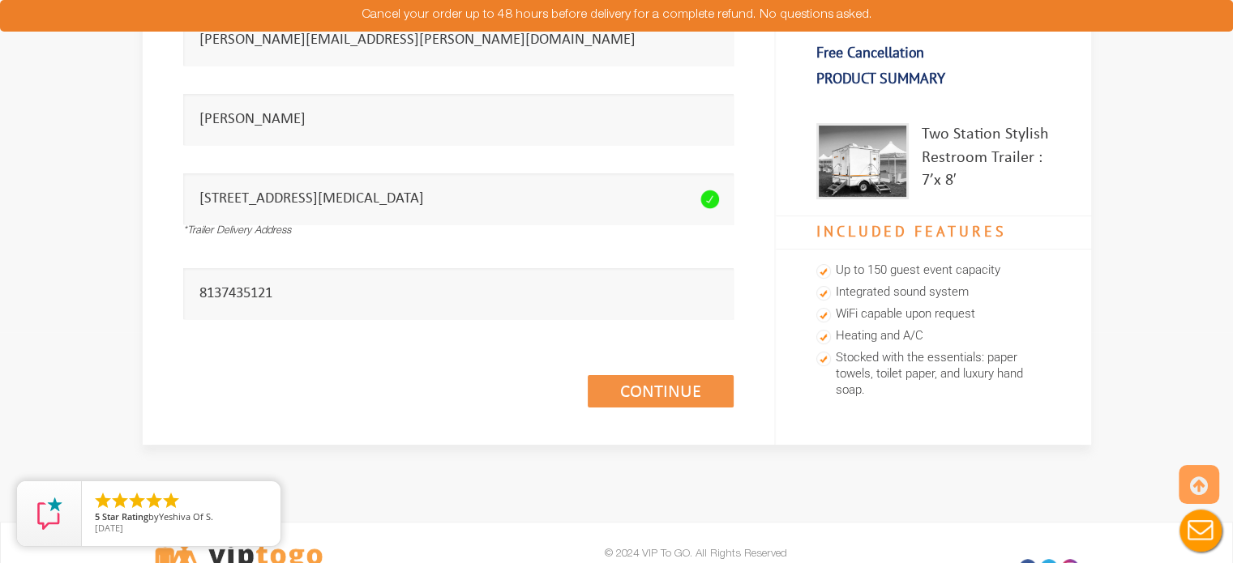
scroll to position [233, 0]
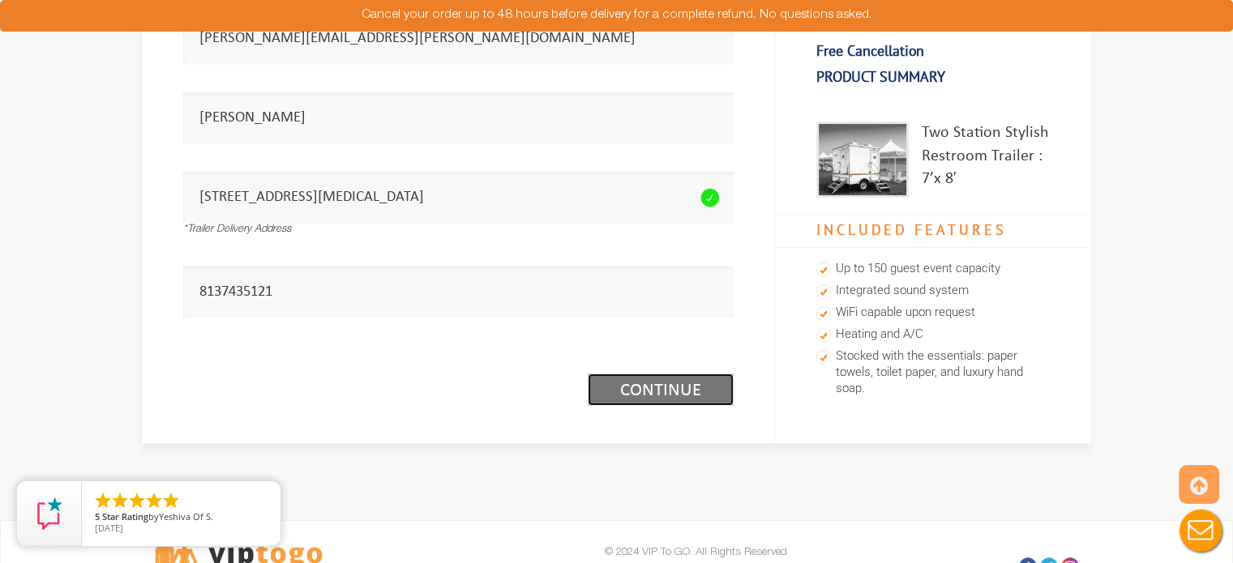
click at [660, 397] on link "Continue (1/3)" at bounding box center [661, 390] width 146 height 32
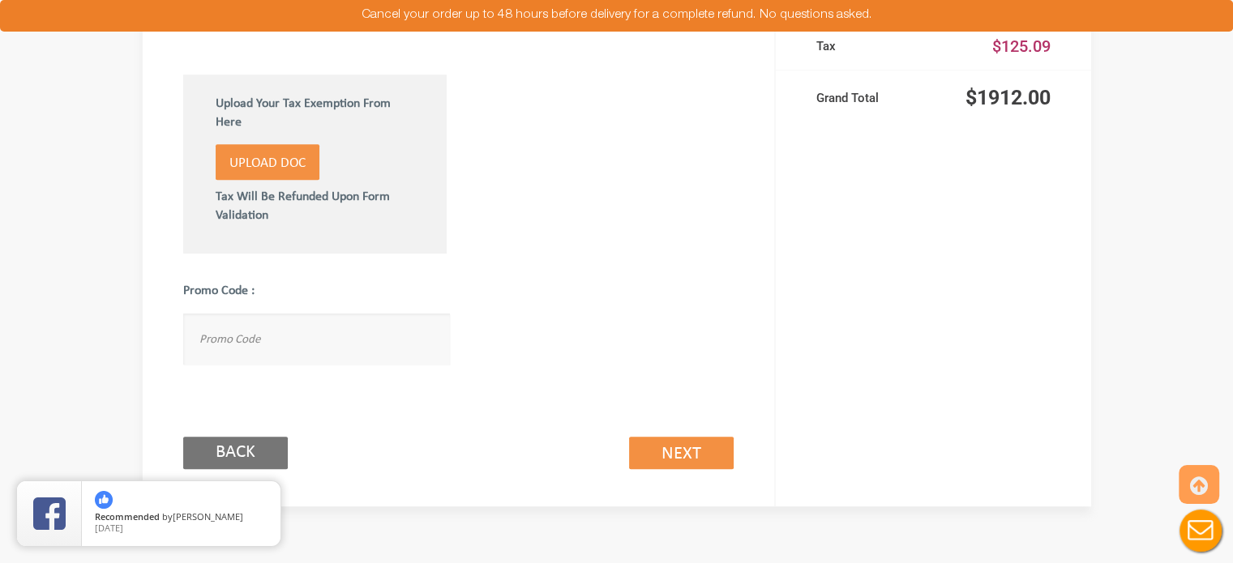
scroll to position [950, 0]
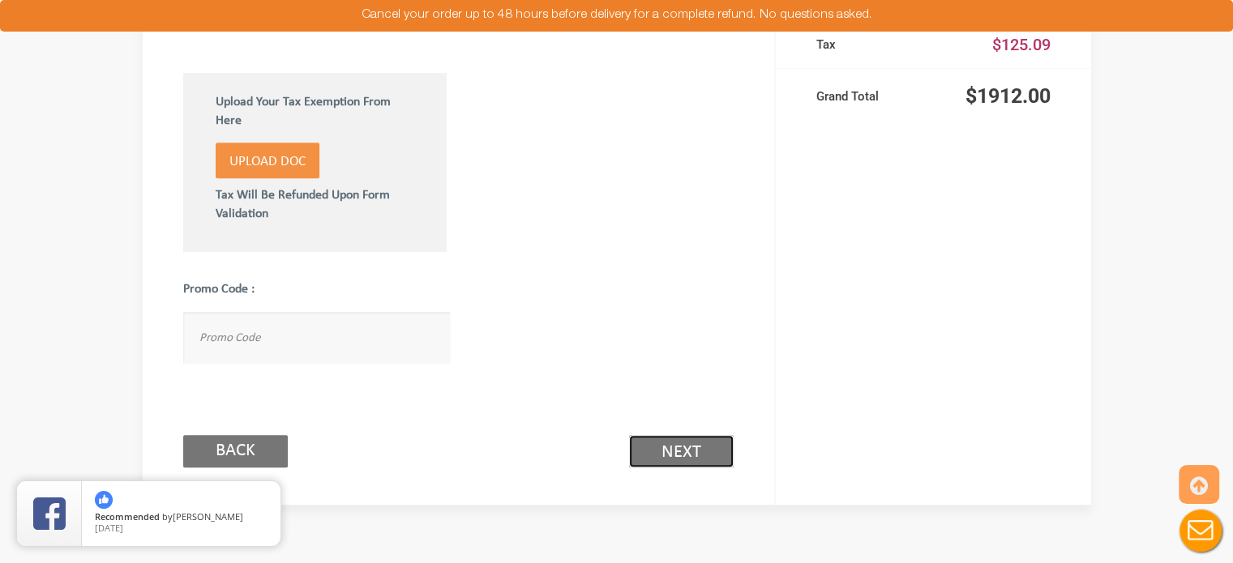
click at [682, 459] on link "Next (2/3)" at bounding box center [681, 451] width 105 height 32
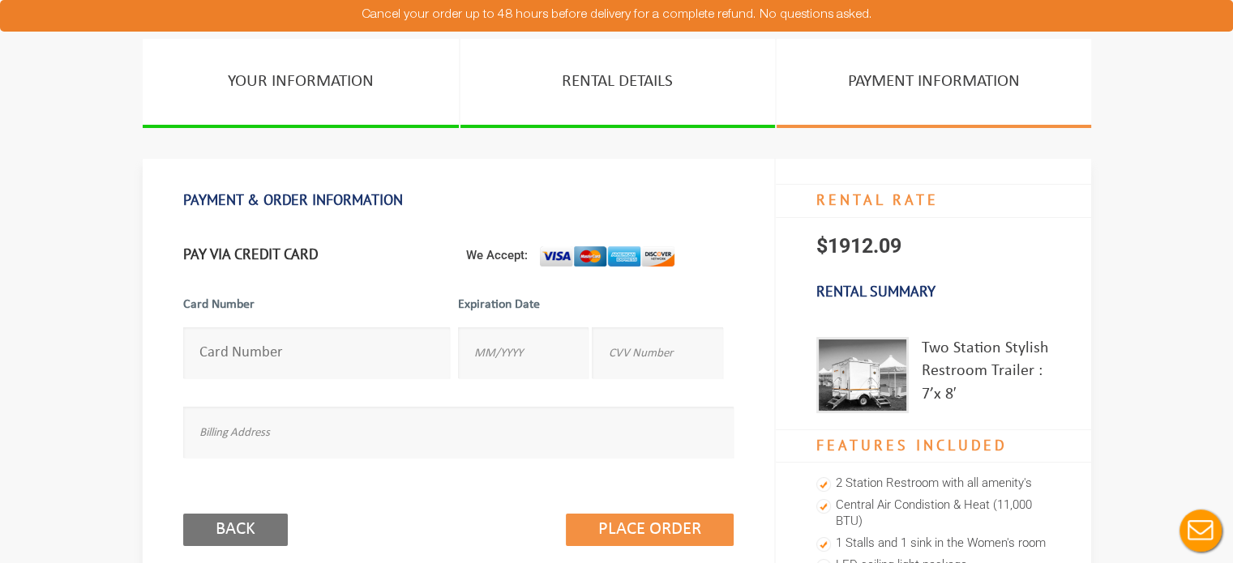
click at [285, 347] on input "number" at bounding box center [317, 352] width 268 height 51
type input "4246040780317444"
click at [507, 359] on input "text" at bounding box center [523, 352] width 131 height 51
type input "10/2027"
click at [632, 362] on input "text" at bounding box center [657, 352] width 131 height 51
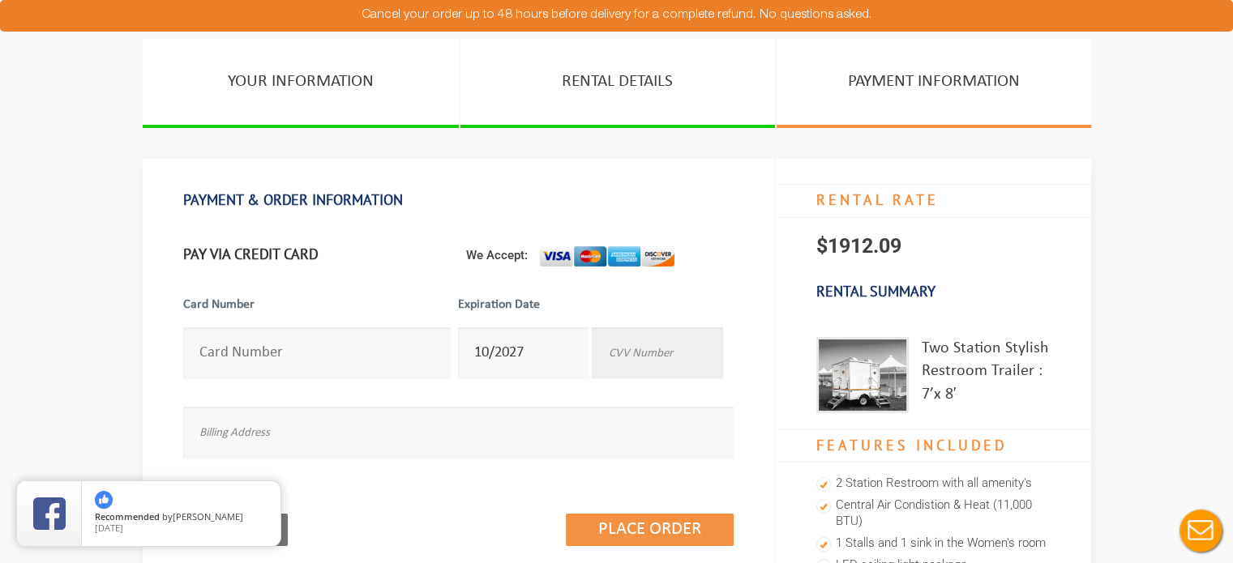
click at [632, 362] on input "text" at bounding box center [657, 352] width 131 height 51
type input "527"
click at [370, 434] on input "text" at bounding box center [458, 432] width 550 height 51
click at [198, 437] on input "Northwest 25th StreetMiami, Florida 33172" at bounding box center [458, 432] width 550 height 51
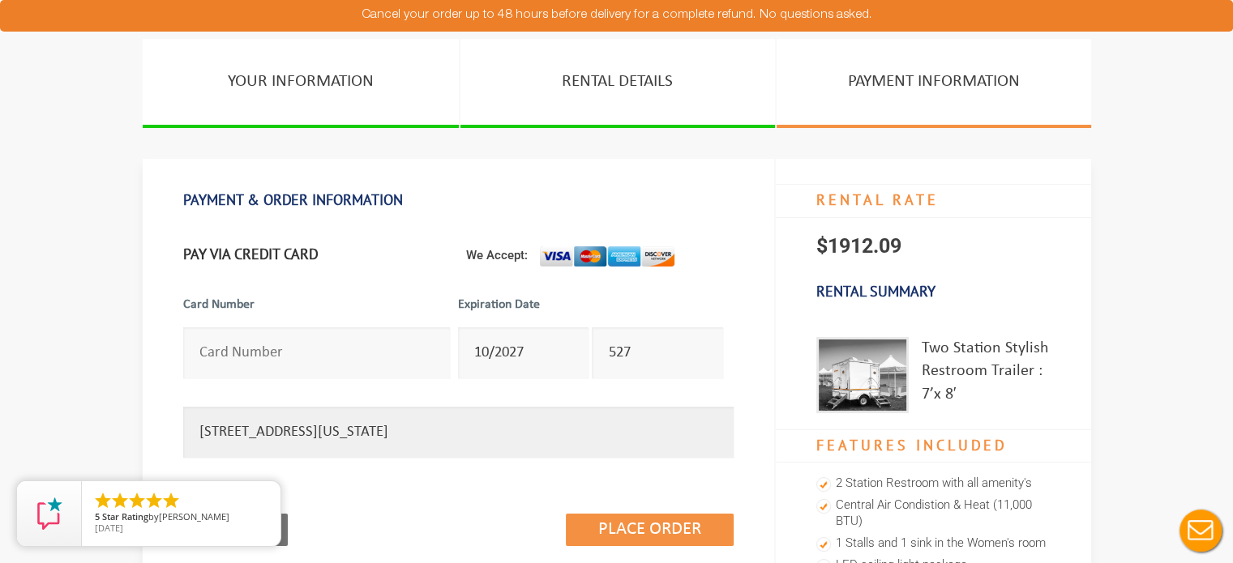
click at [379, 434] on input "10301 Northwest 25th StreetMiami, Florida 33172" at bounding box center [458, 432] width 550 height 51
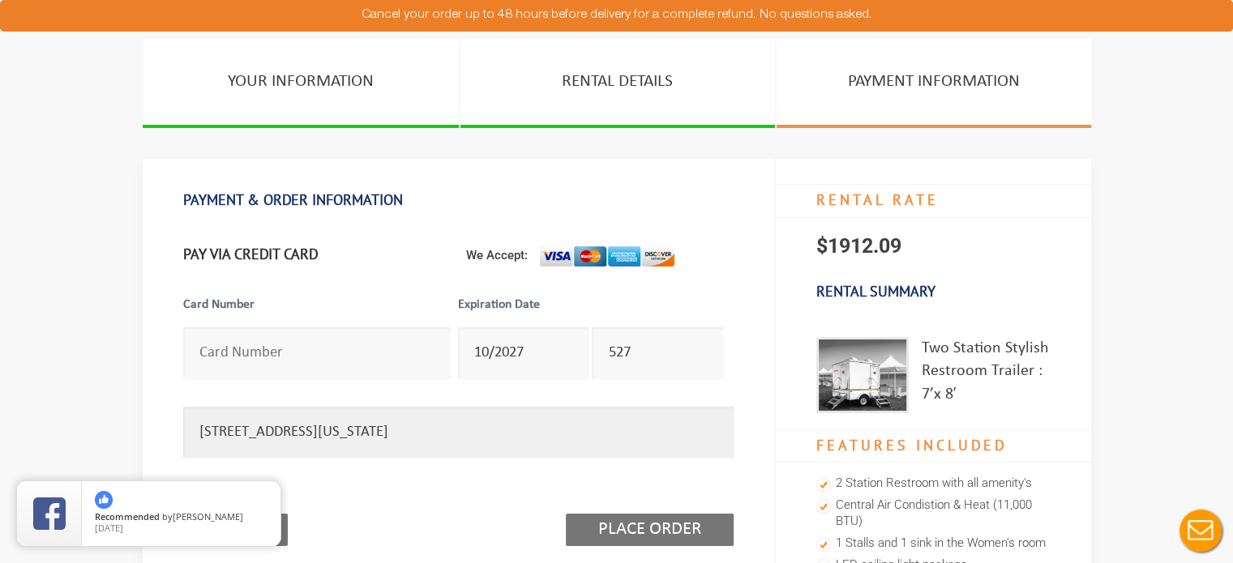
type input "10301 Northwest 25th Street, Miami, Florida 33172"
click at [641, 532] on input "Place Order" at bounding box center [650, 530] width 168 height 32
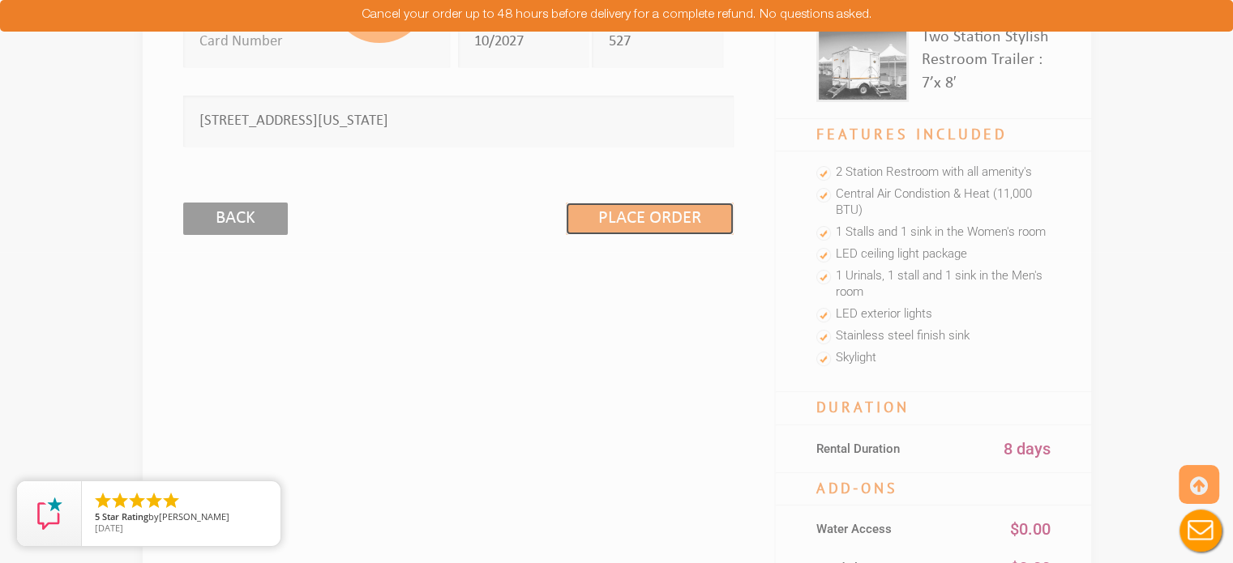
scroll to position [71, 0]
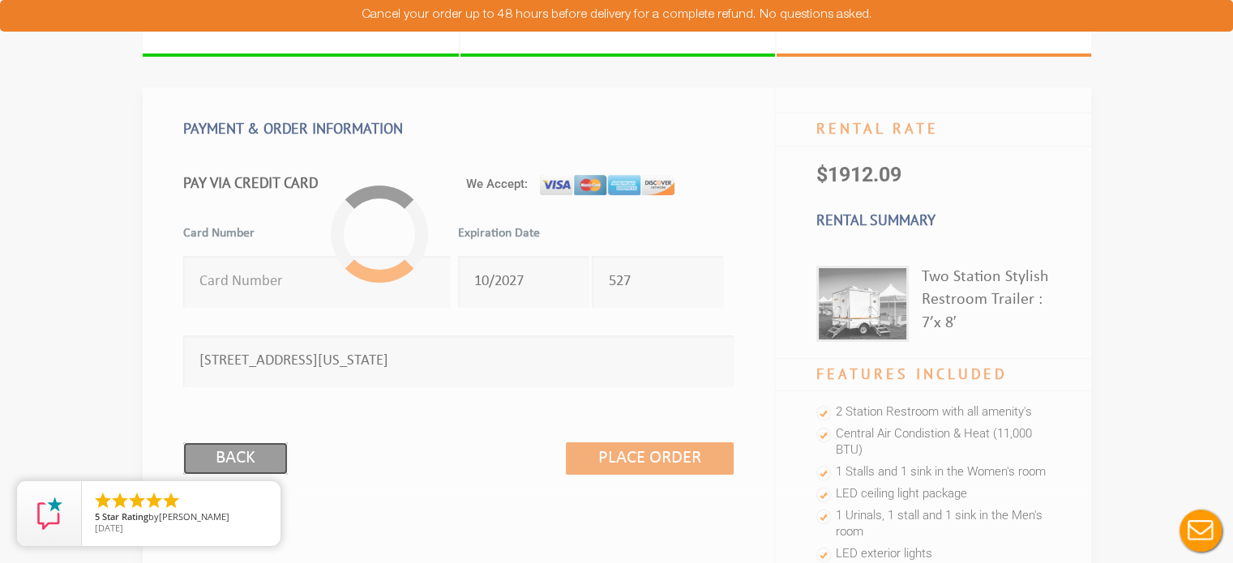
click at [259, 450] on input "Back" at bounding box center [235, 459] width 105 height 32
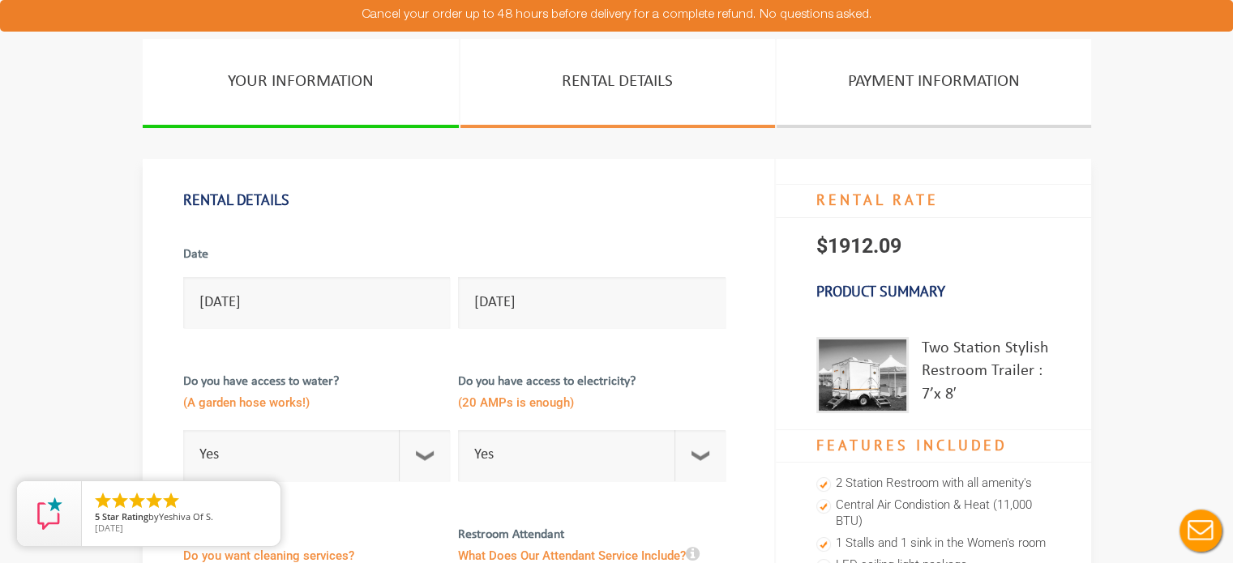
click at [1192, 531] on button "Live Chat" at bounding box center [1200, 531] width 65 height 65
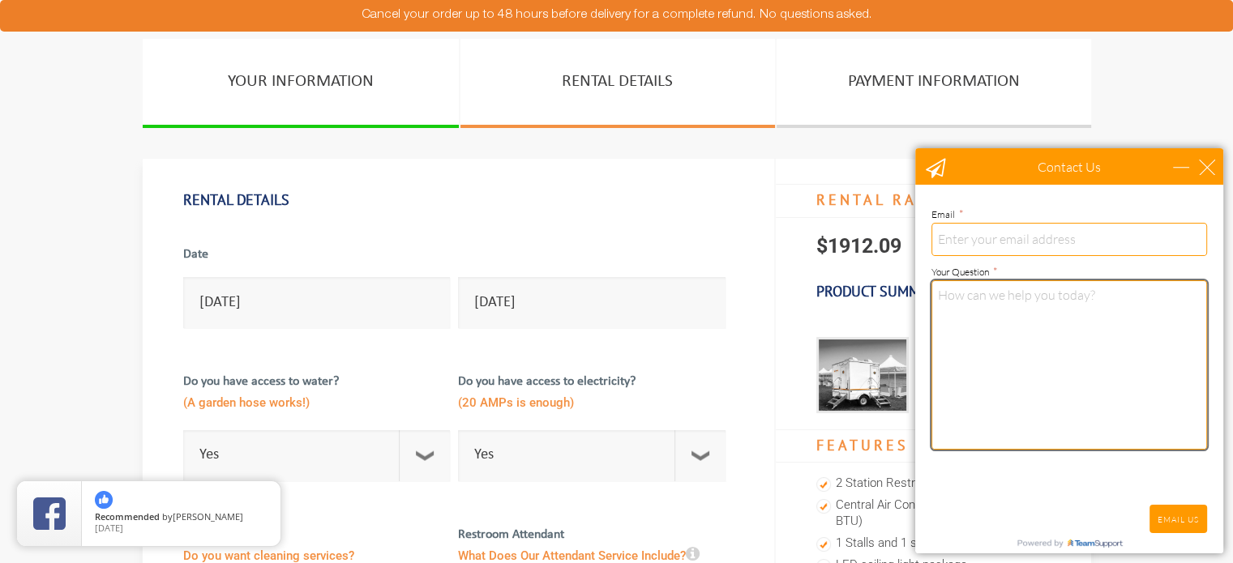
drag, startPoint x: 1087, startPoint y: 410, endPoint x: 1124, endPoint y: 253, distance: 161.6
click at [1124, 253] on form "Email * Your Question *" at bounding box center [1069, 327] width 276 height 252
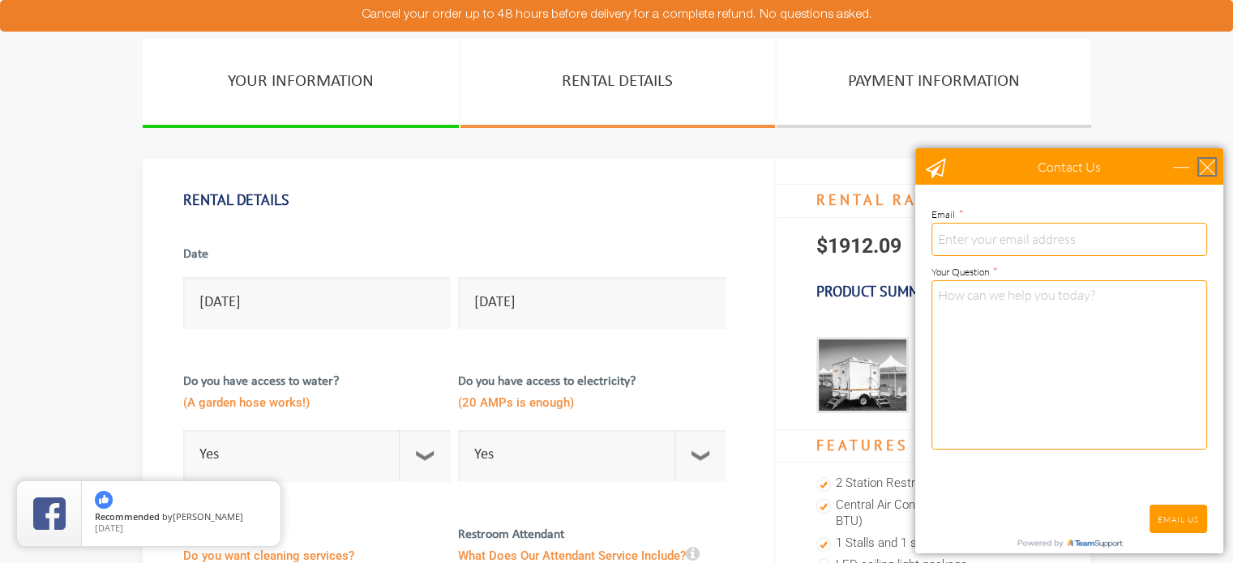
click at [1205, 161] on div "close" at bounding box center [1207, 167] width 16 height 16
